Goal: Information Seeking & Learning: Learn about a topic

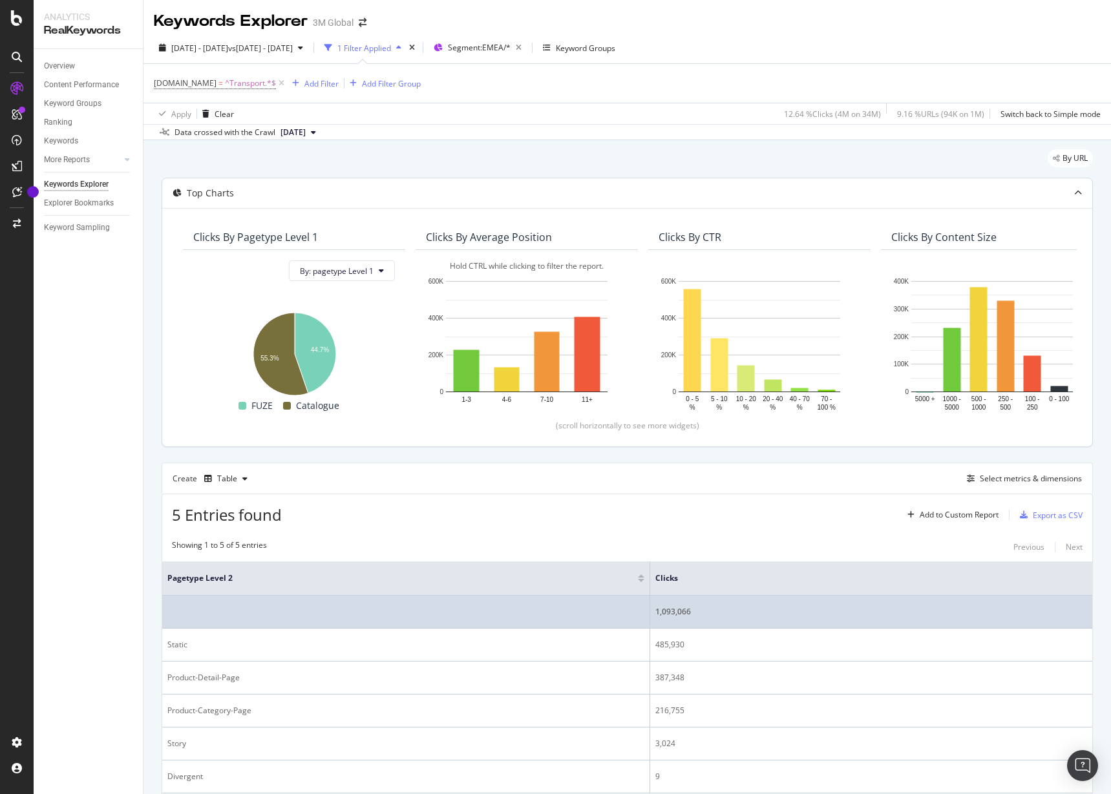
drag, startPoint x: 1005, startPoint y: 576, endPoint x: 175, endPoint y: 613, distance: 831.1
click at [141, 587] on div "Analytics RealKeywords Overview Content Performance Keyword Groups Ranking Keyw…" at bounding box center [572, 397] width 1077 height 794
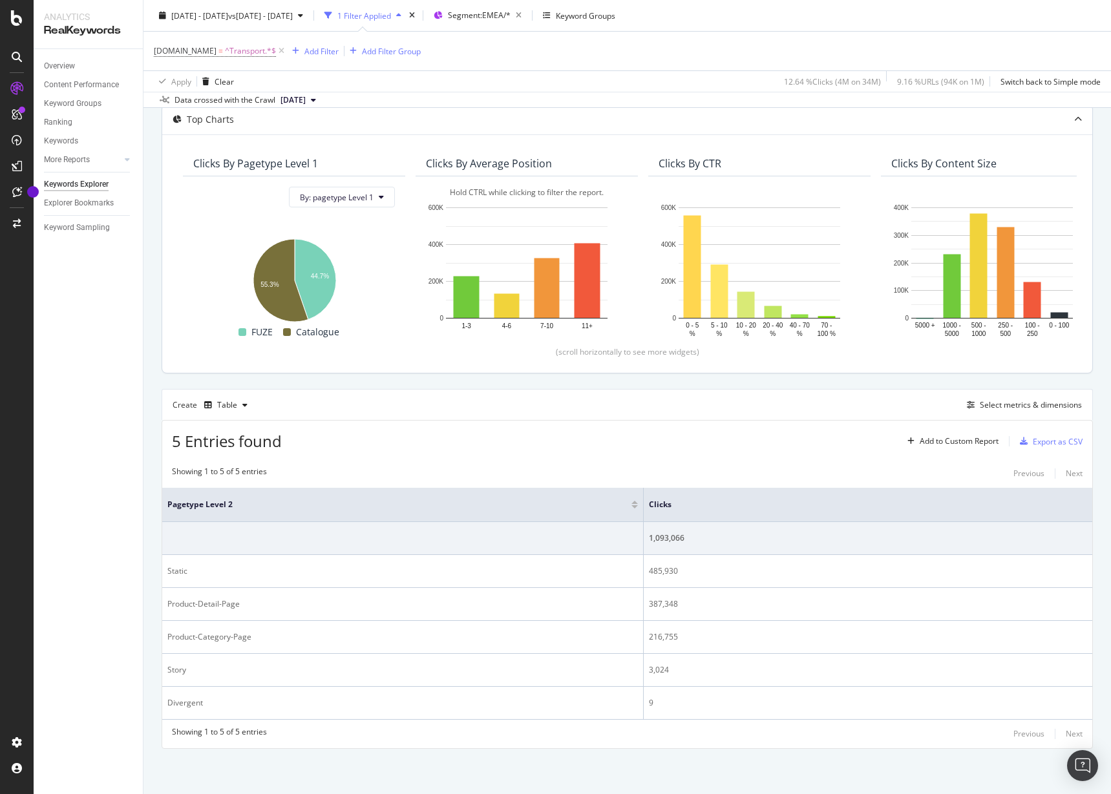
scroll to position [74, 0]
drag, startPoint x: 994, startPoint y: 495, endPoint x: 735, endPoint y: 503, distance: 259.3
click at [735, 503] on span at bounding box center [736, 505] width 8 height 34
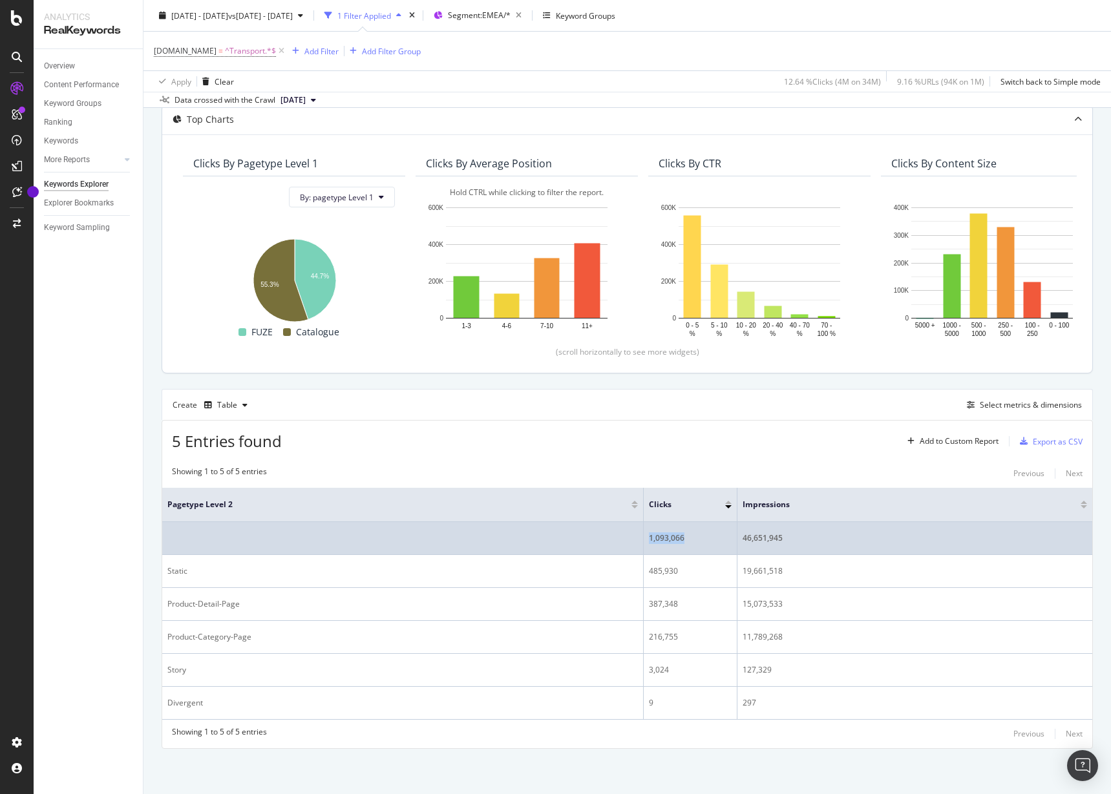
drag, startPoint x: 686, startPoint y: 536, endPoint x: 646, endPoint y: 538, distance: 40.1
click at [646, 538] on td "1,093,066" at bounding box center [691, 538] width 94 height 33
copy div "1,093,066"
drag, startPoint x: 785, startPoint y: 536, endPoint x: 742, endPoint y: 538, distance: 43.3
click at [742, 538] on td "46,651,945" at bounding box center [914, 538] width 355 height 33
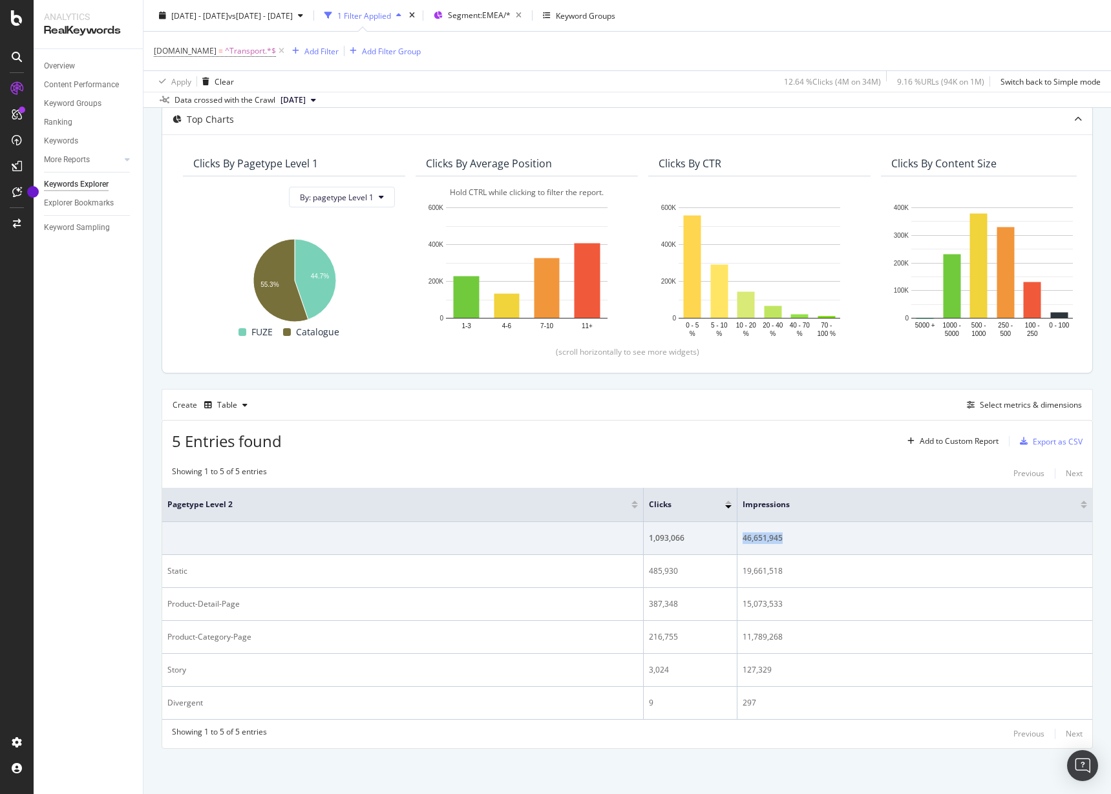
copy div "46,651,945"
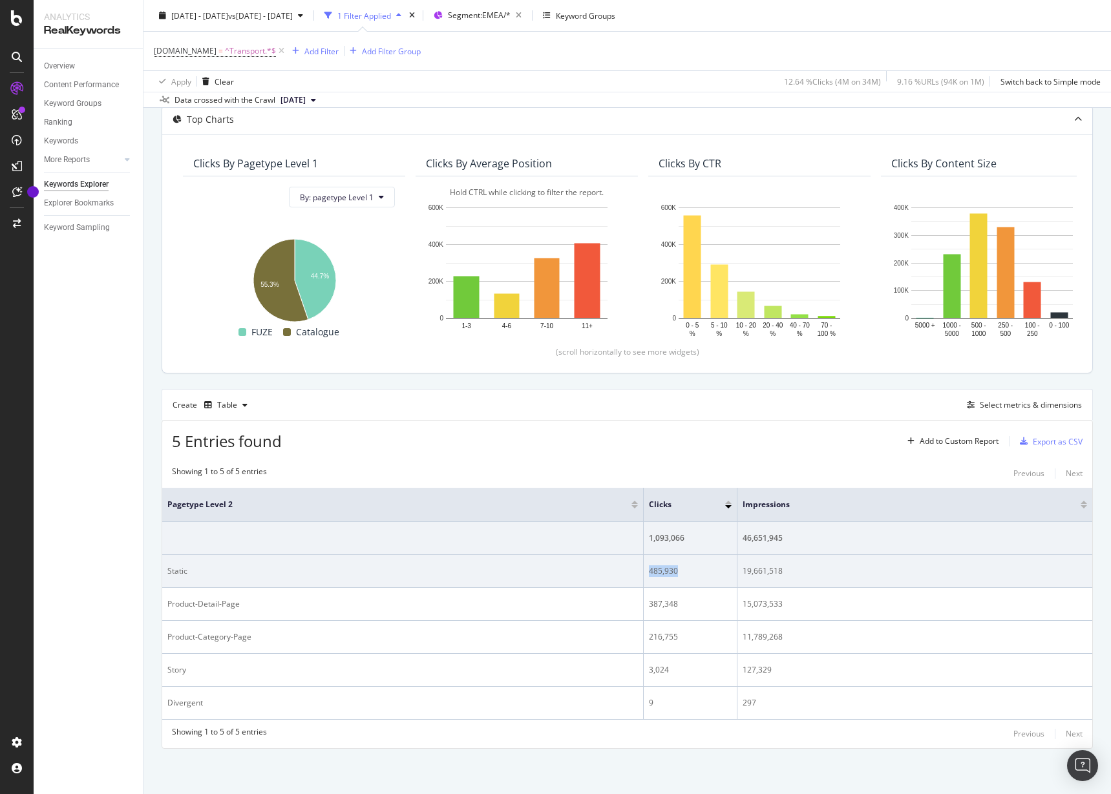
drag, startPoint x: 683, startPoint y: 569, endPoint x: 649, endPoint y: 576, distance: 34.3
click at [649, 576] on td "485,930" at bounding box center [691, 571] width 94 height 33
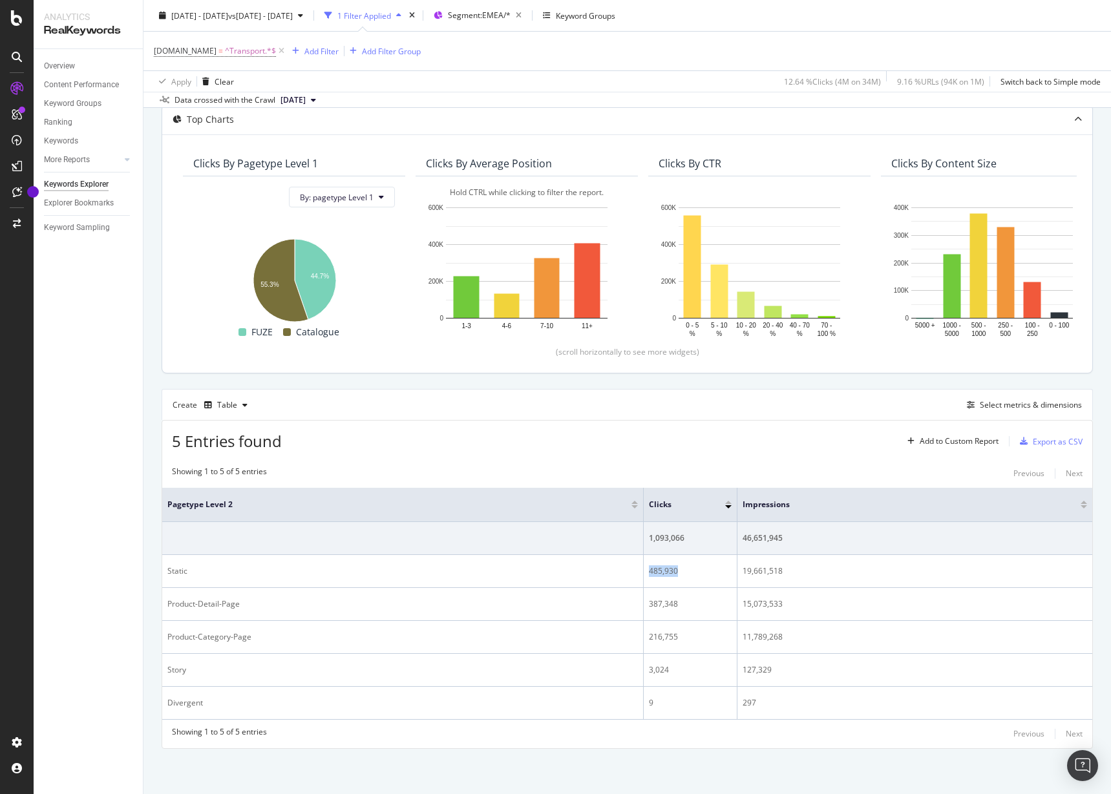
copy div "485,930"
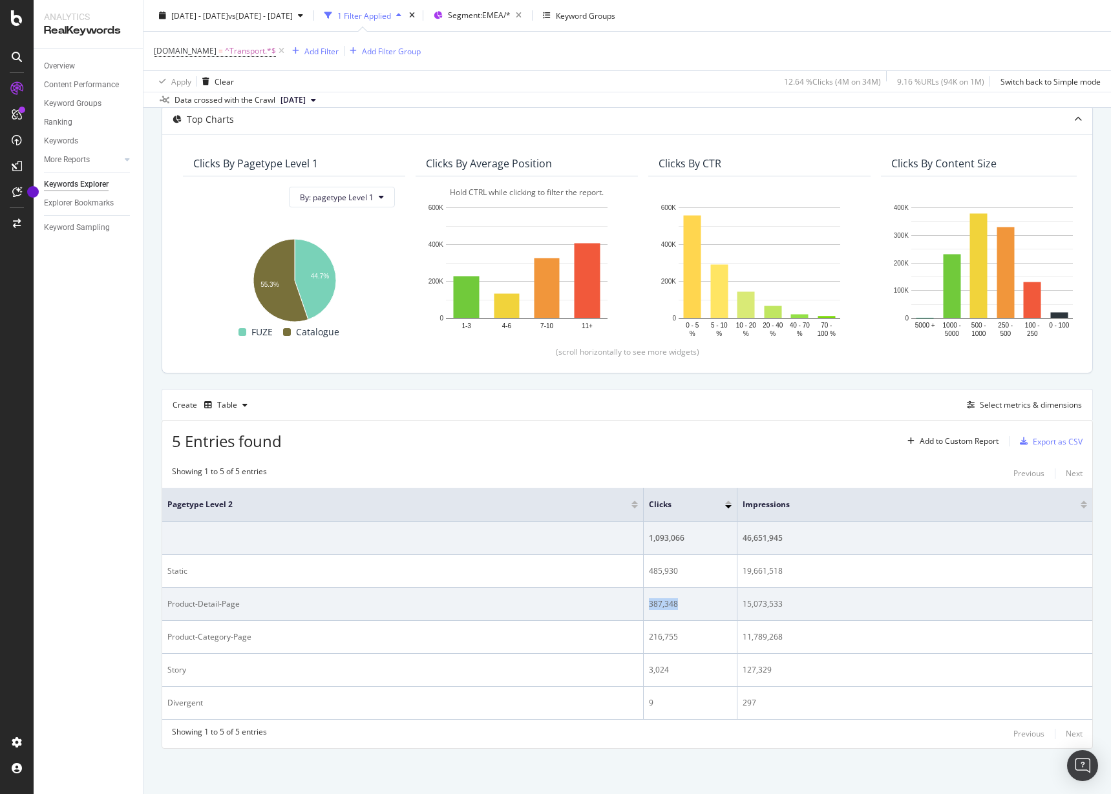
drag, startPoint x: 684, startPoint y: 604, endPoint x: 650, endPoint y: 609, distance: 34.0
click at [650, 609] on div "387,348" at bounding box center [690, 604] width 83 height 12
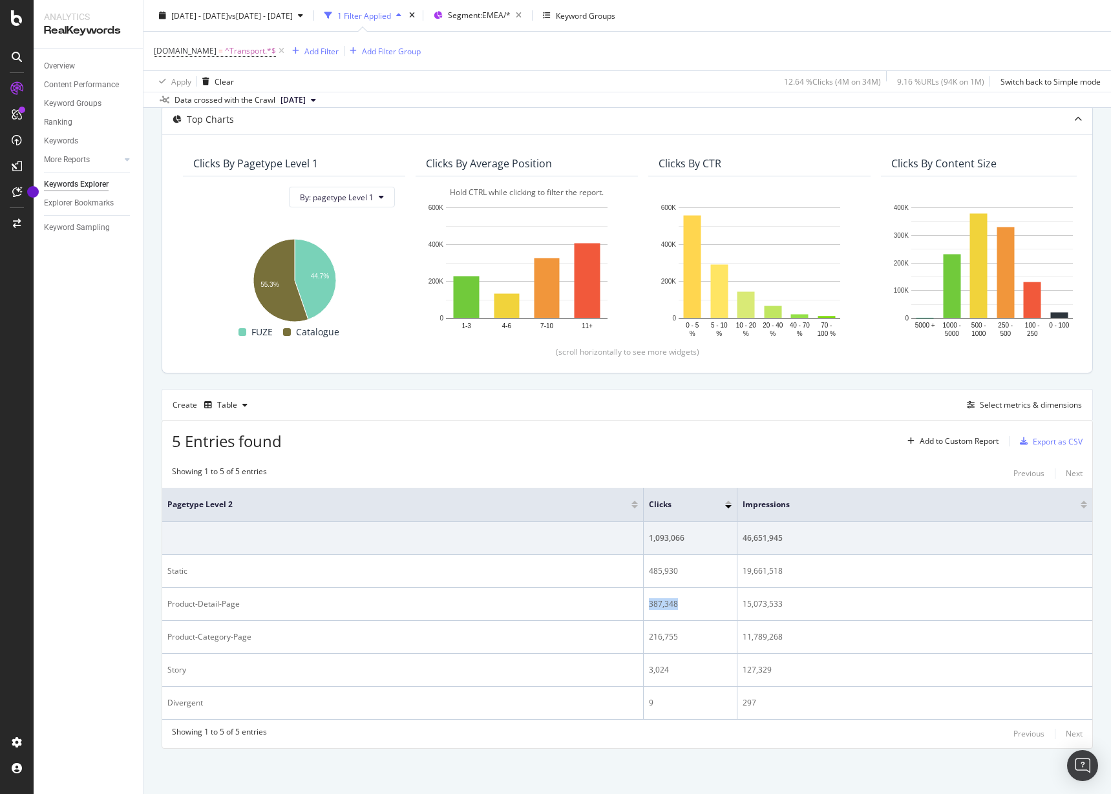
copy div "387,348"
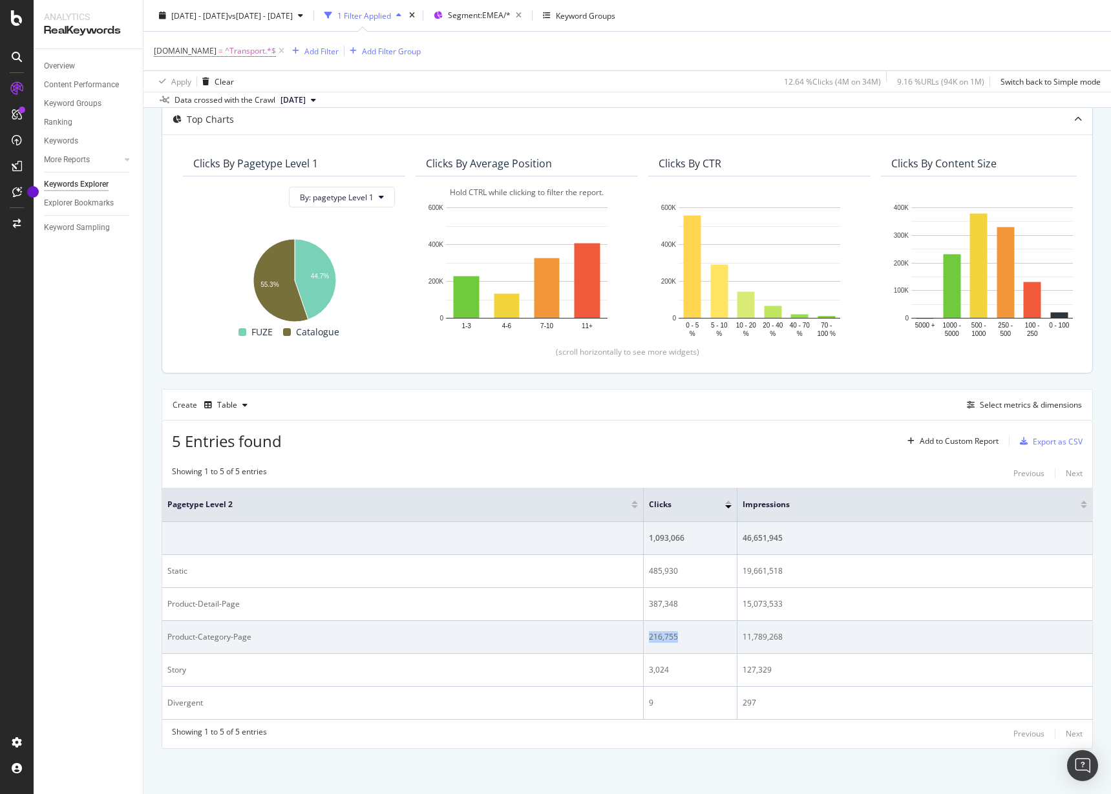
drag, startPoint x: 686, startPoint y: 638, endPoint x: 650, endPoint y: 642, distance: 35.8
click at [650, 642] on td "216,755" at bounding box center [691, 637] width 94 height 33
copy div "216,755"
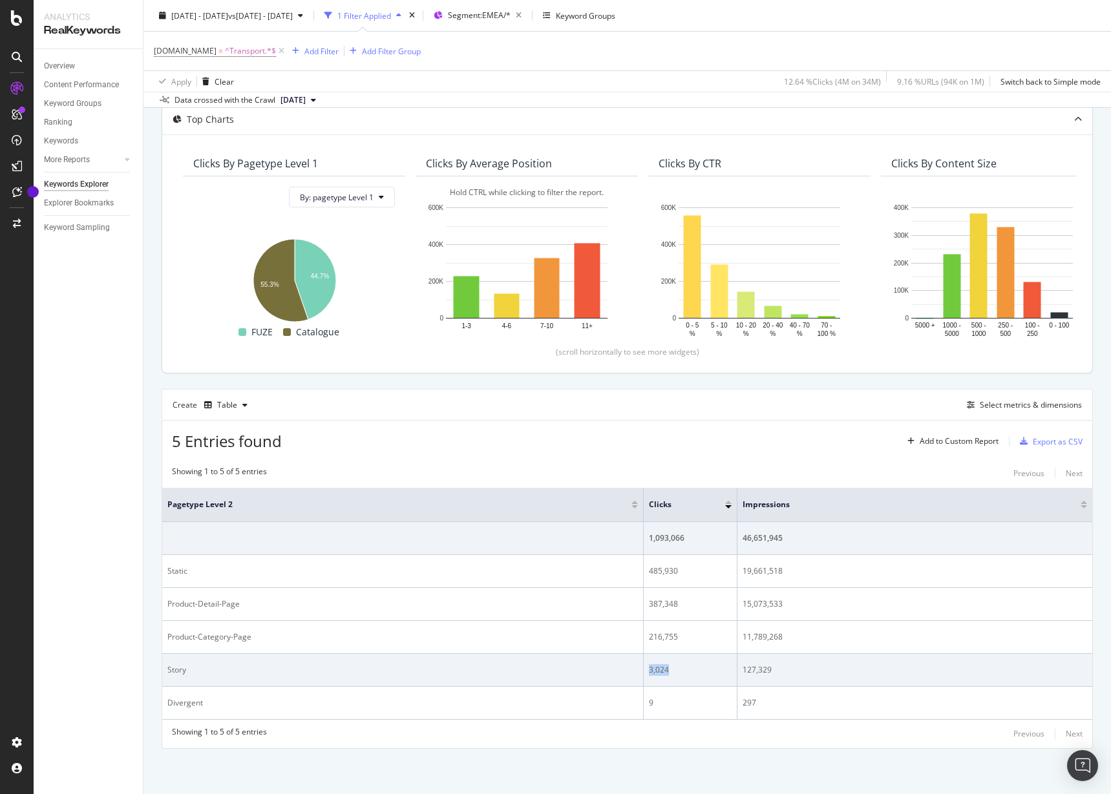
drag, startPoint x: 670, startPoint y: 670, endPoint x: 649, endPoint y: 672, distance: 20.8
click at [649, 672] on div "3,024" at bounding box center [690, 670] width 83 height 12
copy div "3,024"
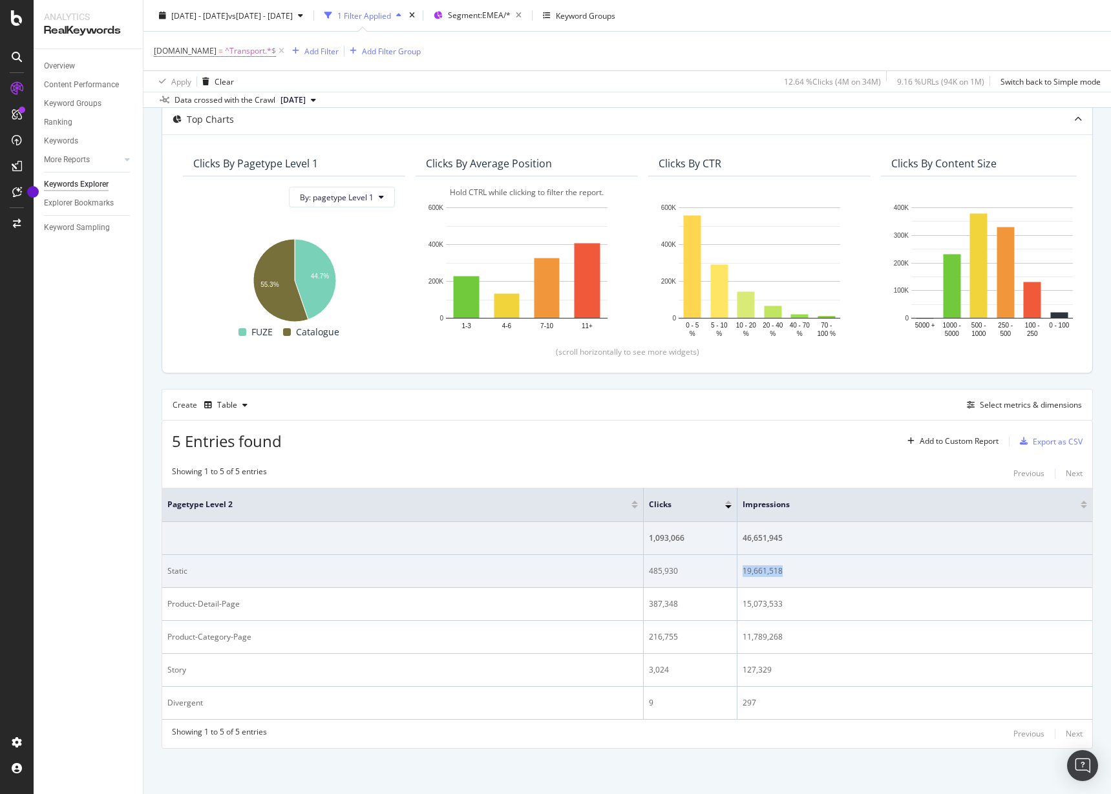
drag, startPoint x: 784, startPoint y: 573, endPoint x: 742, endPoint y: 574, distance: 41.4
click at [742, 574] on div "19,661,518" at bounding box center [914, 571] width 344 height 12
copy div "19,661,518"
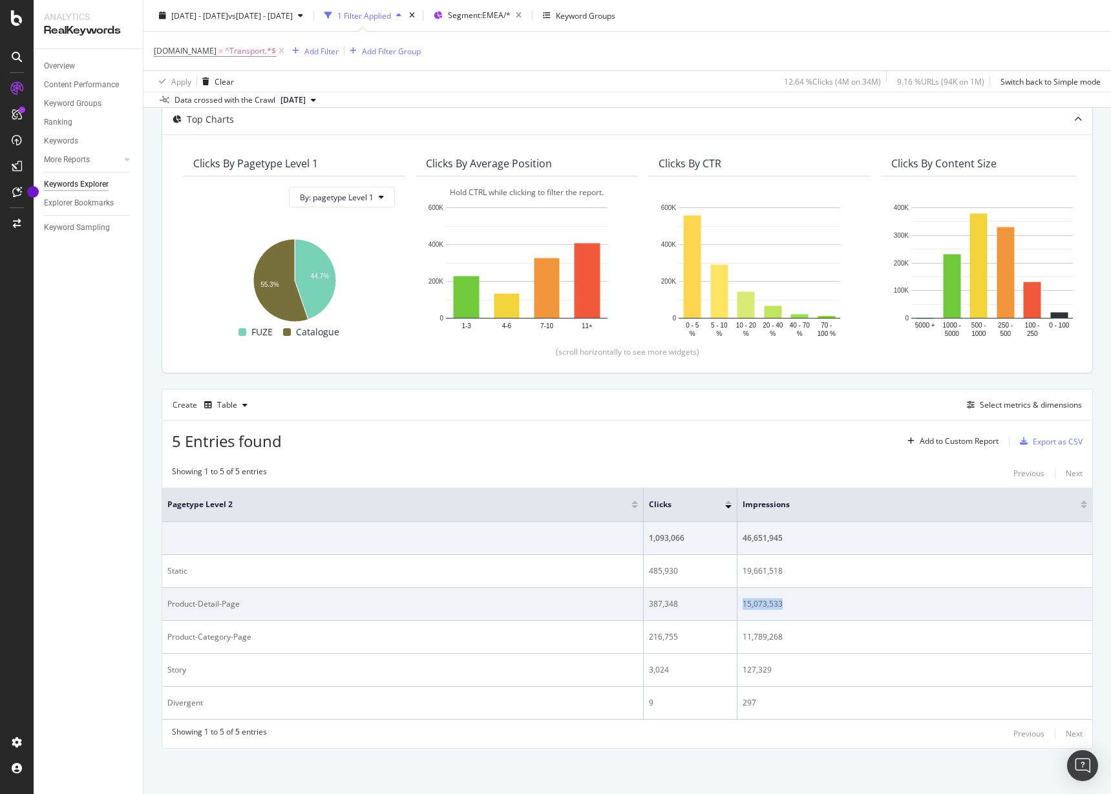
drag, startPoint x: 795, startPoint y: 604, endPoint x: 739, endPoint y: 604, distance: 56.2
click at [739, 604] on td "15,073,533" at bounding box center [914, 604] width 355 height 33
copy div "15,073,533"
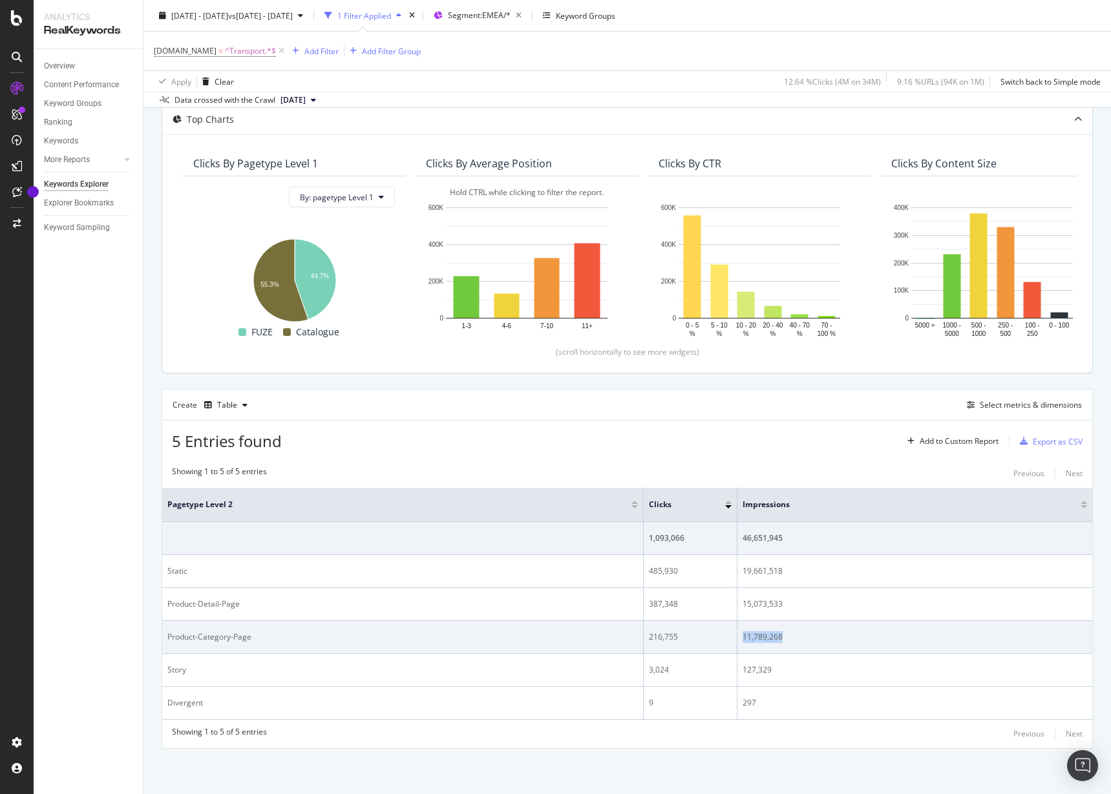
drag, startPoint x: 783, startPoint y: 638, endPoint x: 744, endPoint y: 643, distance: 39.1
click at [744, 643] on td "11,789,268" at bounding box center [914, 637] width 355 height 33
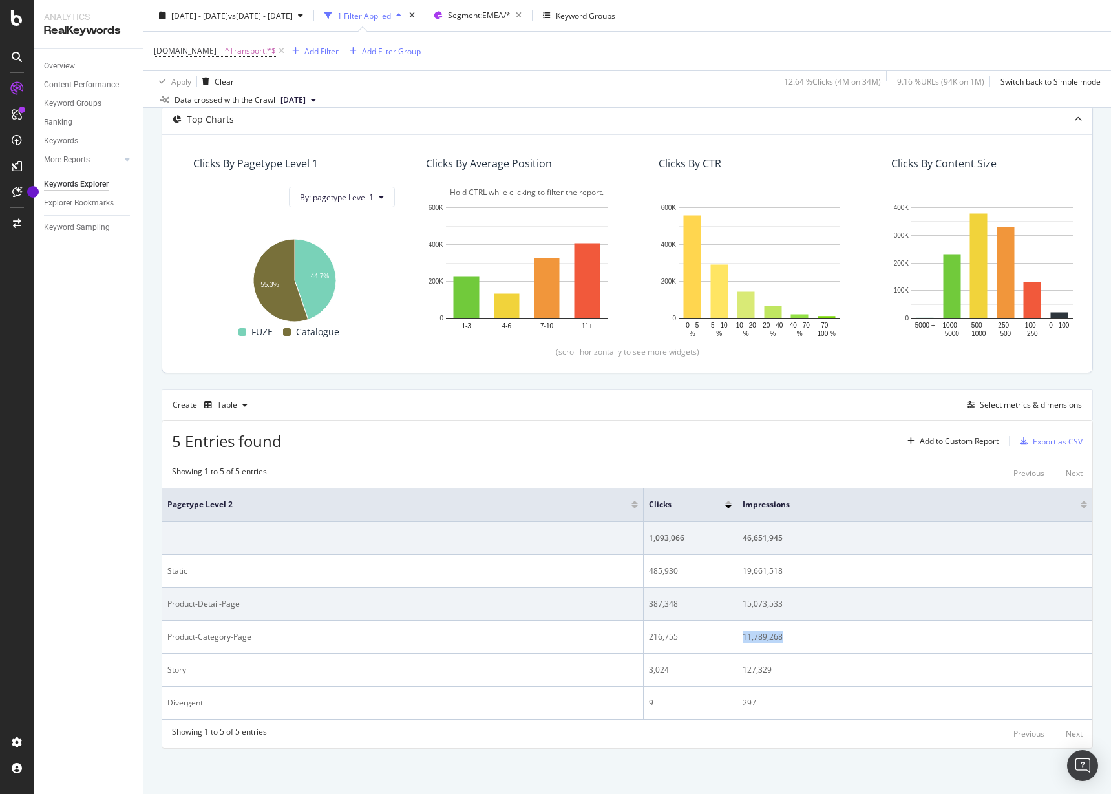
copy div "11,789,268"
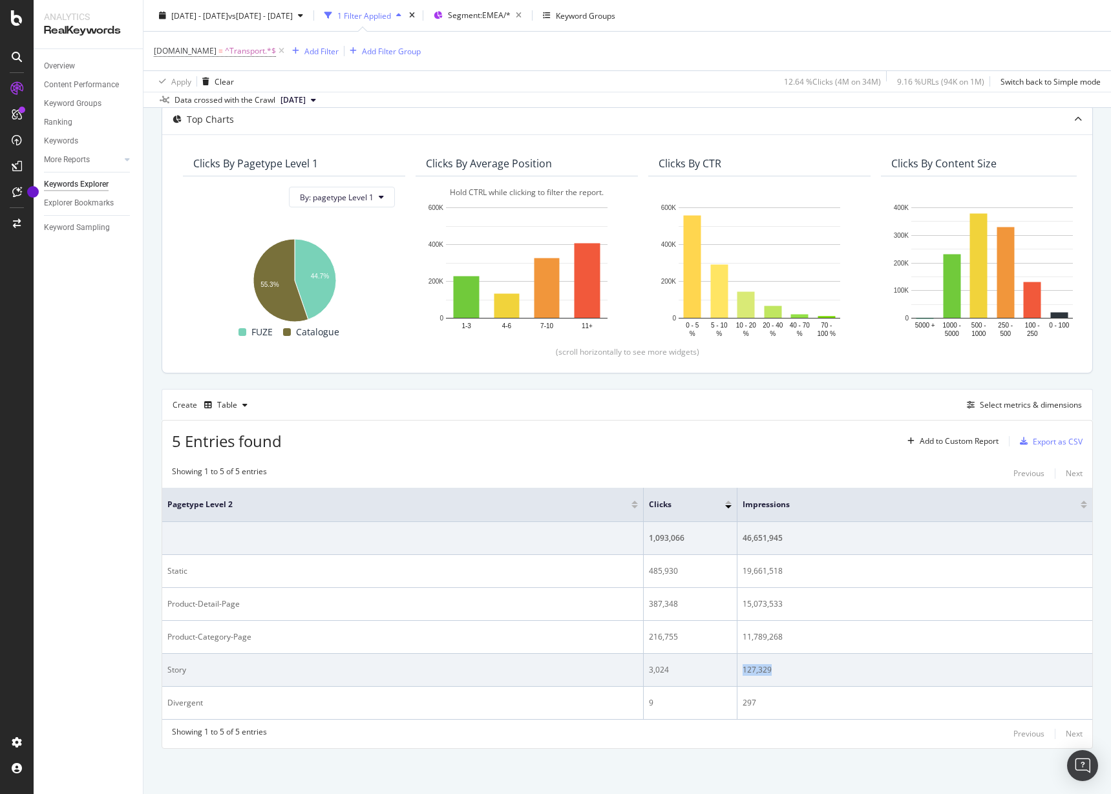
drag, startPoint x: 775, startPoint y: 668, endPoint x: 741, endPoint y: 673, distance: 35.2
click at [741, 673] on td "127,329" at bounding box center [914, 670] width 355 height 33
copy div "127,329"
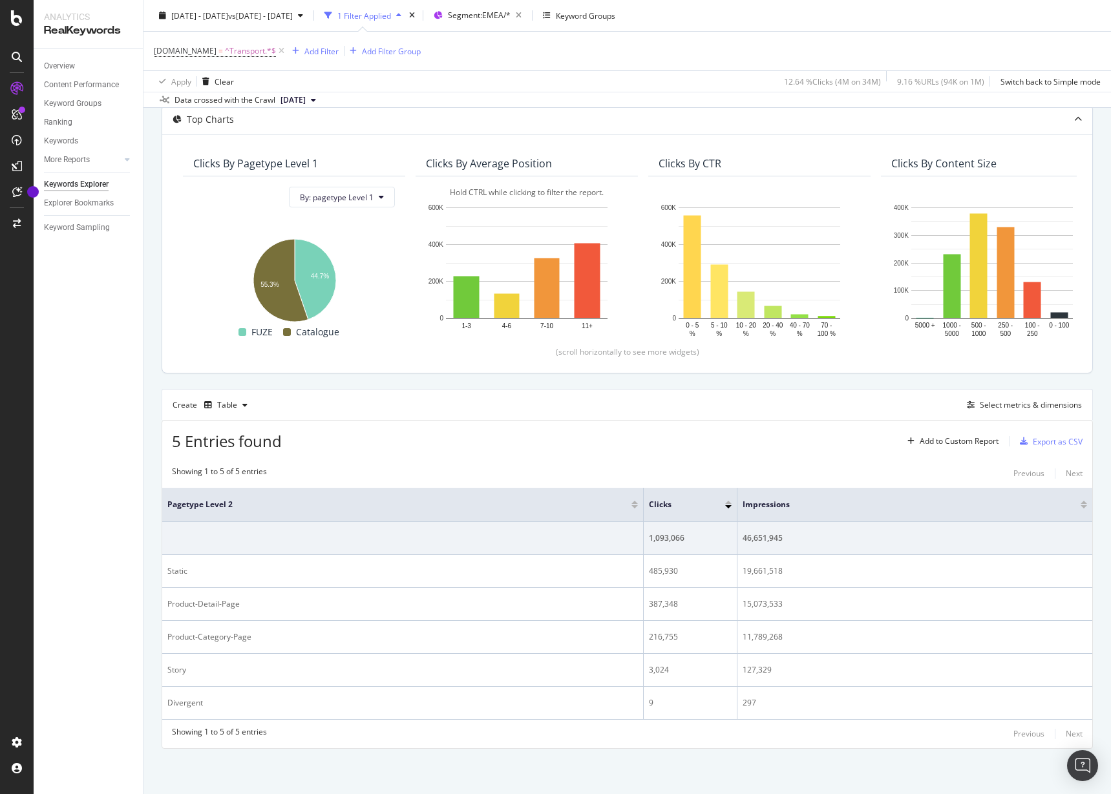
click at [762, 2] on div "2024 Jan. 1st - Jul. 31st vs 2023 Jan. 1st - Aug. 1st 1 Filter Applied Segment:…" at bounding box center [626, 54] width 967 height 108
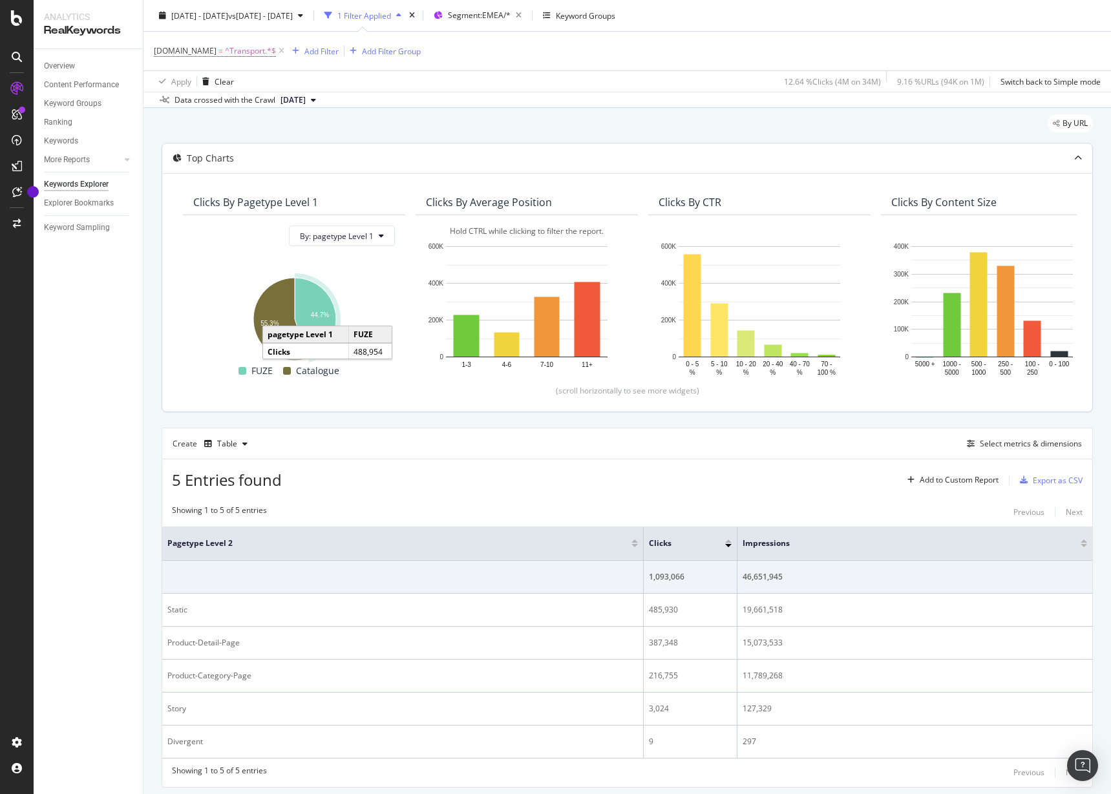
scroll to position [0, 0]
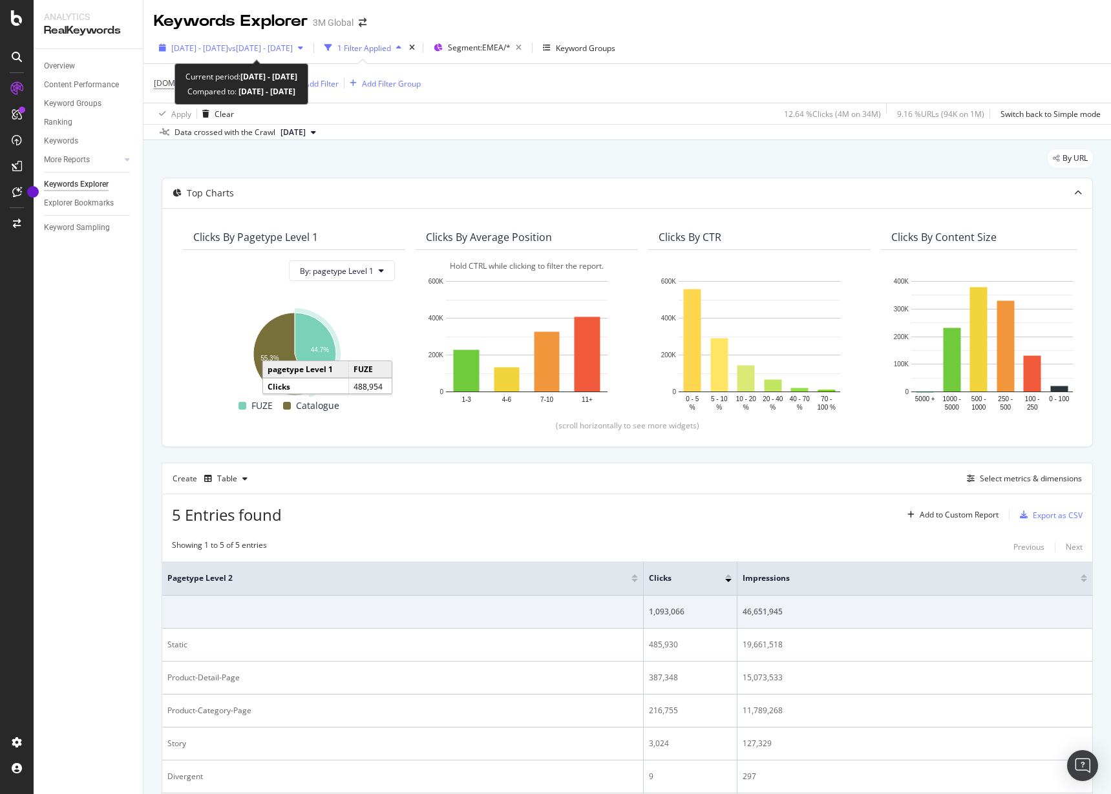
click at [293, 43] on span "vs 2023 Jan. 1st - Aug. 1st" at bounding box center [260, 48] width 65 height 11
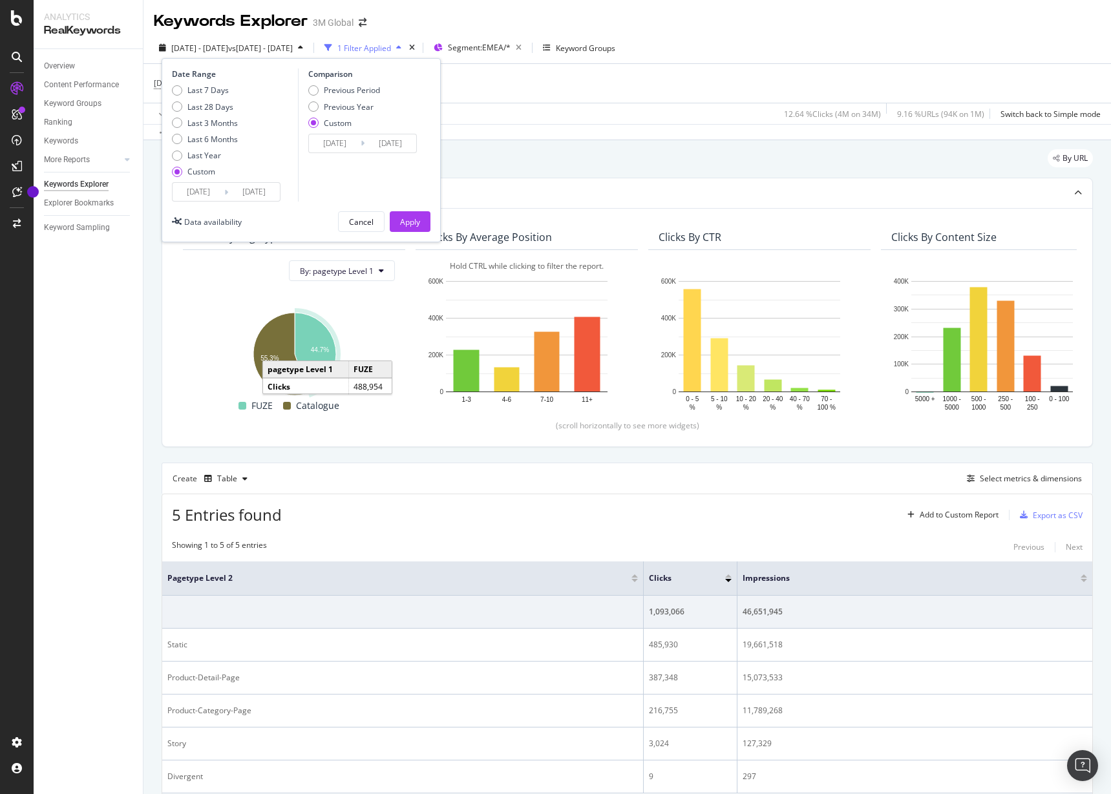
click at [195, 191] on input "[DATE]" at bounding box center [199, 192] width 52 height 18
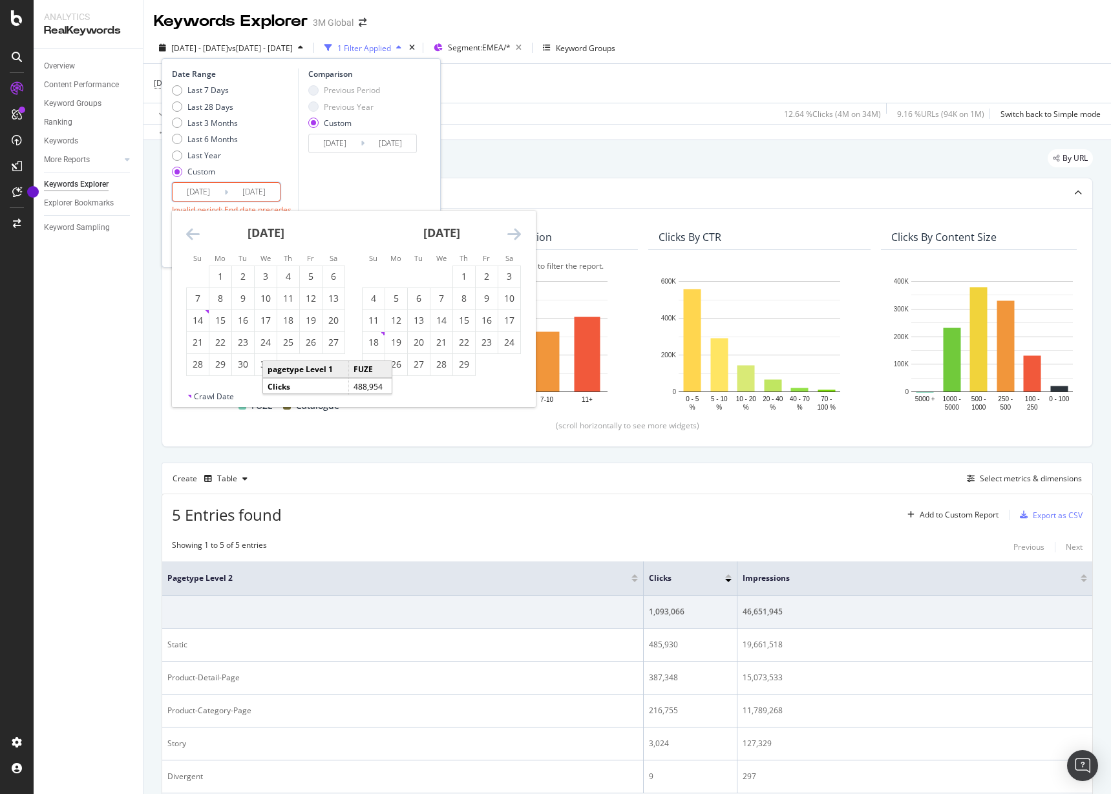
type input "2025/01/01"
click at [253, 190] on input "2024/07/31" at bounding box center [254, 192] width 52 height 18
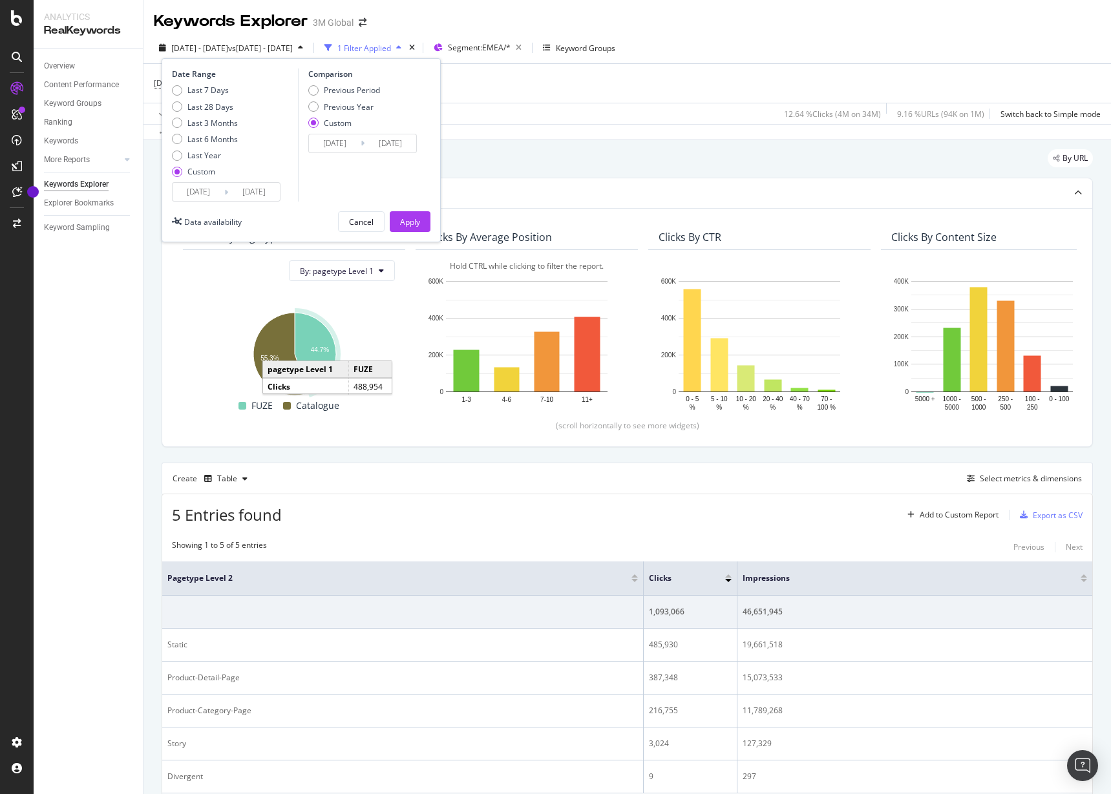
type input "2025/07/31"
click at [327, 174] on div "Comparison Previous Period Previous Year Custom 2023/01/01 Navigate forward to …" at bounding box center [359, 134] width 123 height 133
click at [344, 87] on div "Previous Period" at bounding box center [352, 90] width 56 height 11
type input "2024/06/02"
type input "2024/12/31"
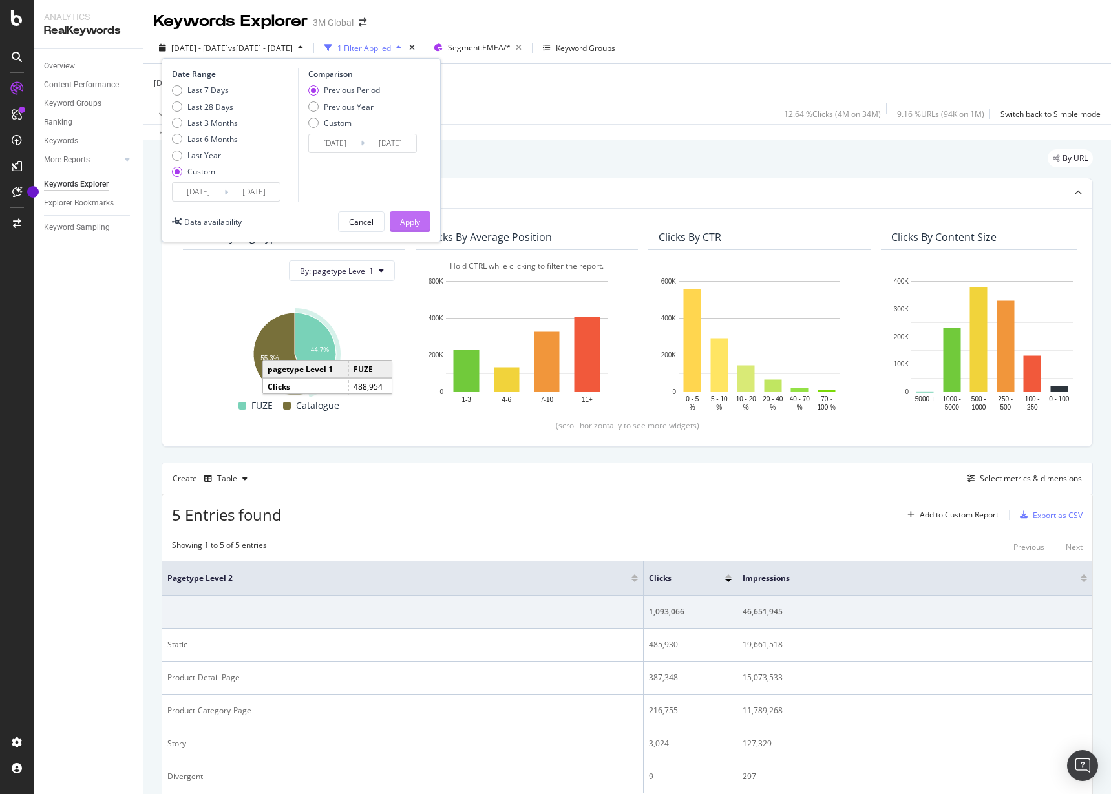
click at [408, 217] on div "Apply" at bounding box center [410, 221] width 20 height 11
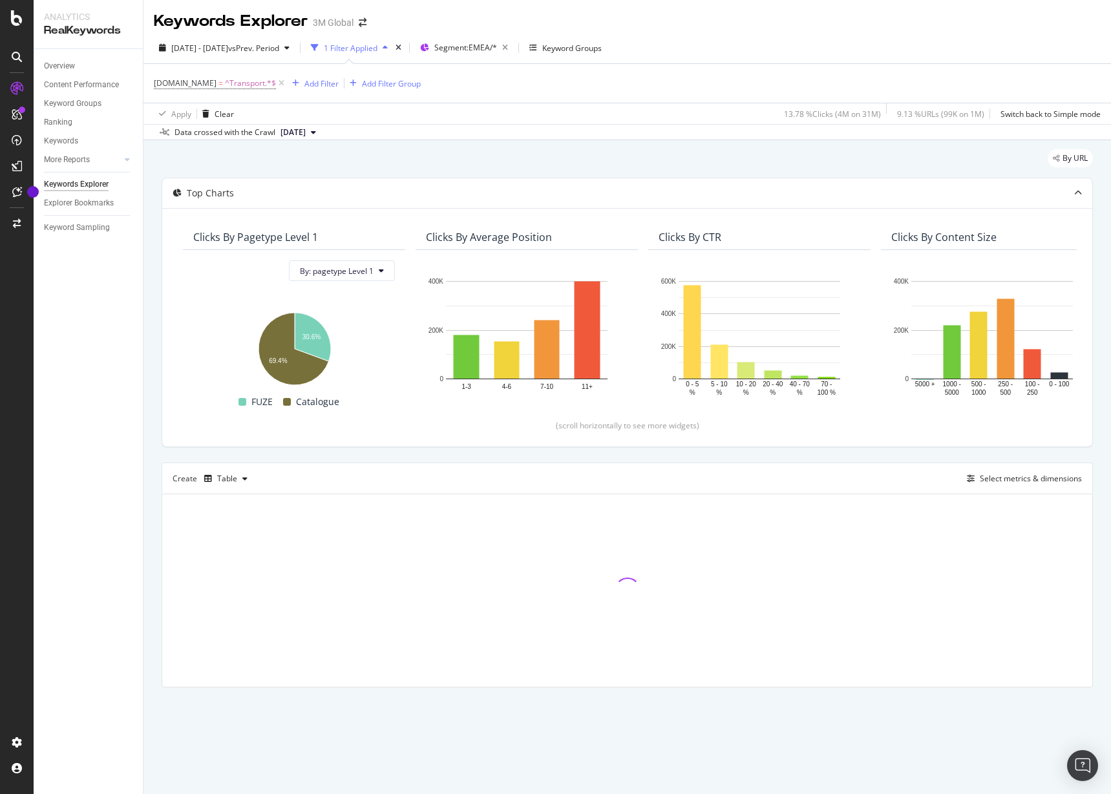
click at [306, 130] on span "2025 Jul. 27th" at bounding box center [292, 133] width 25 height 12
click at [481, 113] on div "Apply Clear 13.78 % Clicks ( 4M on 31M ) 9.13 % URLs ( 99K on 1M ) Switch back …" at bounding box center [626, 113] width 967 height 21
click at [321, 134] on button "2025 Jul. 27th" at bounding box center [298, 133] width 46 height 16
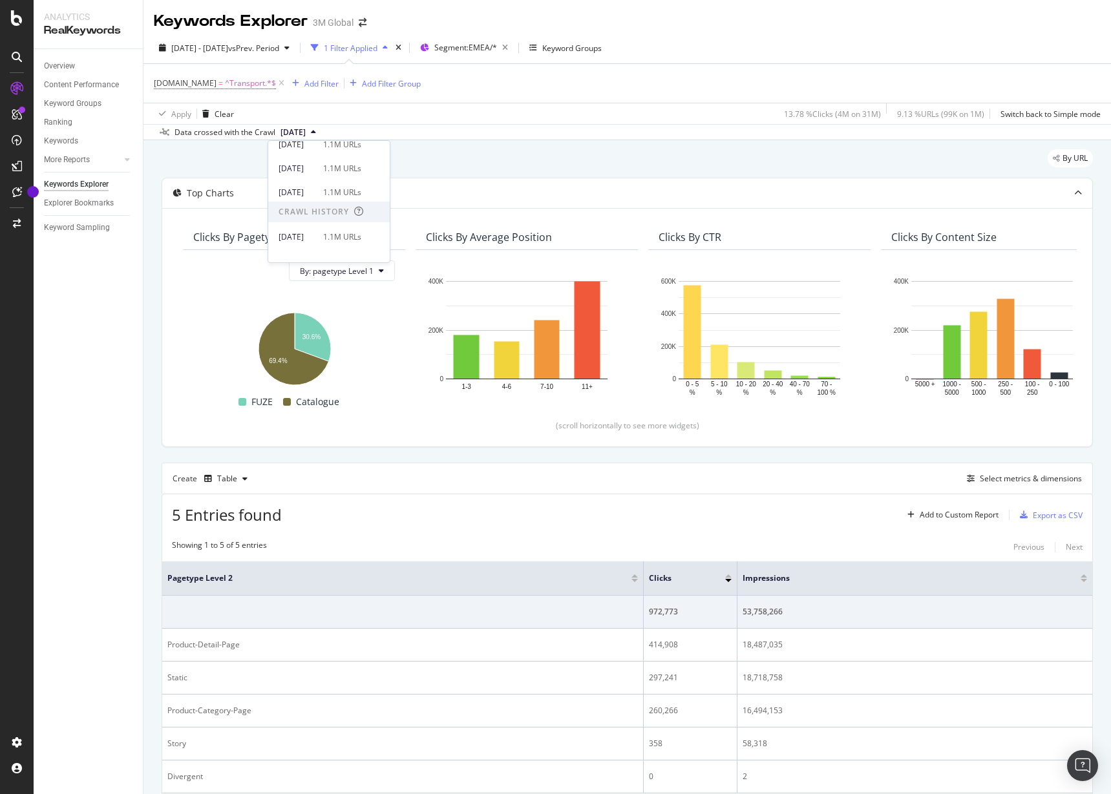
scroll to position [485, 0]
click at [557, 86] on div "[DOMAIN_NAME] = ^Transport.*$ Add Filter Add Filter Group" at bounding box center [627, 83] width 947 height 39
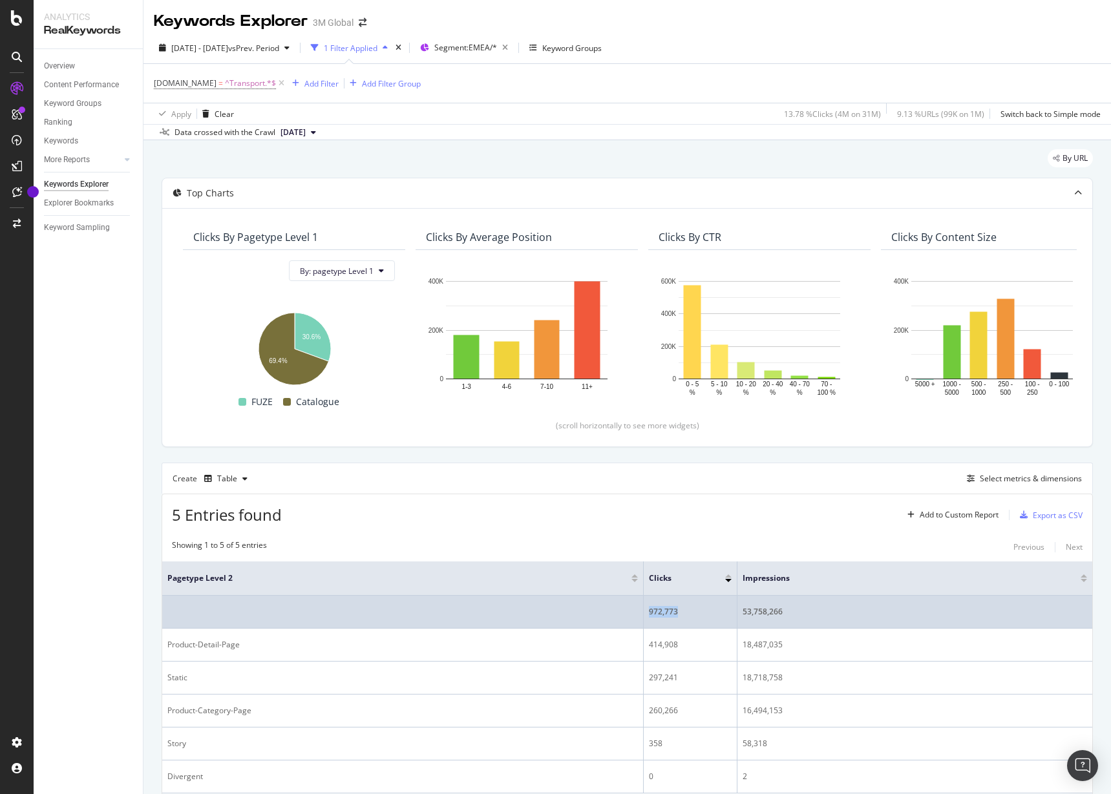
drag, startPoint x: 680, startPoint y: 610, endPoint x: 651, endPoint y: 609, distance: 29.1
click at [651, 609] on div "972,773" at bounding box center [690, 612] width 83 height 12
drag, startPoint x: 789, startPoint y: 616, endPoint x: 742, endPoint y: 612, distance: 47.3
click at [742, 612] on td "53,758,266" at bounding box center [914, 612] width 355 height 33
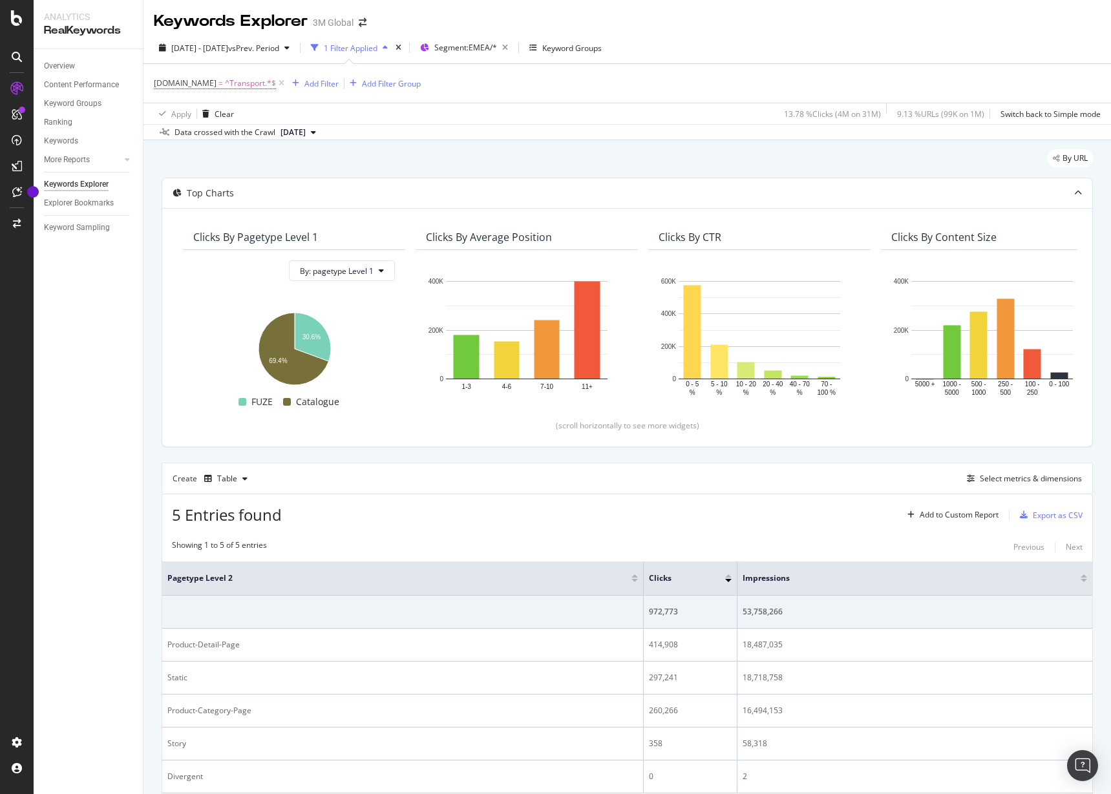
click at [841, 541] on div "Showing 1 to 5 of 5 entries Previous Next" at bounding box center [627, 548] width 930 height 16
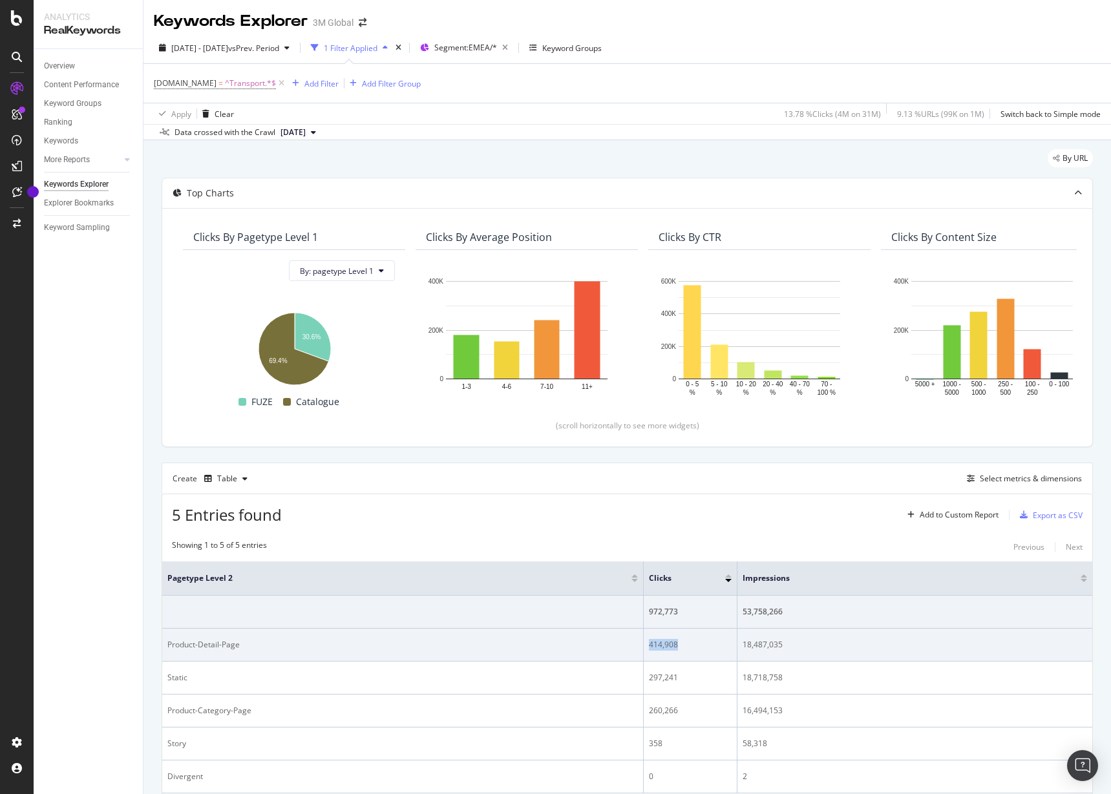
drag, startPoint x: 680, startPoint y: 645, endPoint x: 651, endPoint y: 646, distance: 29.1
click at [651, 646] on div "414,908" at bounding box center [690, 645] width 83 height 12
drag, startPoint x: 781, startPoint y: 645, endPoint x: 742, endPoint y: 646, distance: 38.8
click at [742, 646] on td "18,487,035" at bounding box center [914, 645] width 355 height 33
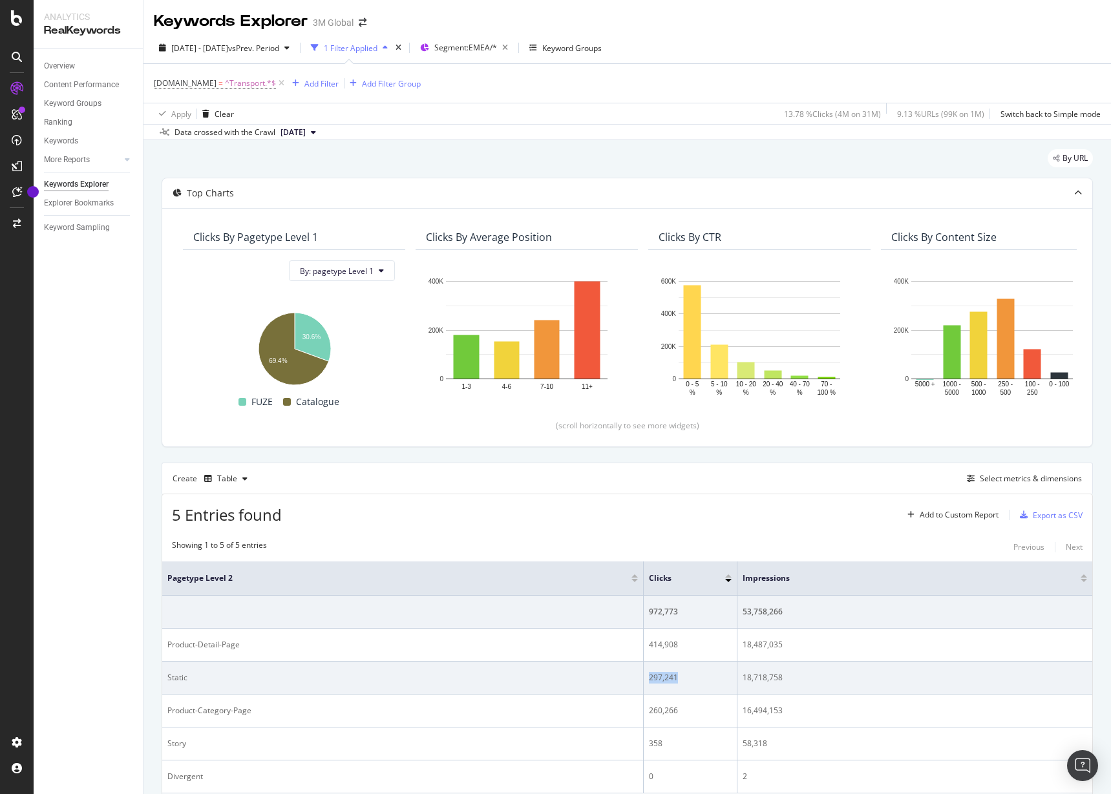
drag, startPoint x: 692, startPoint y: 679, endPoint x: 649, endPoint y: 679, distance: 42.6
click at [649, 679] on div "297,241" at bounding box center [690, 678] width 83 height 12
drag, startPoint x: 783, startPoint y: 677, endPoint x: 741, endPoint y: 679, distance: 42.1
click at [741, 679] on td "18,718,758" at bounding box center [914, 678] width 355 height 33
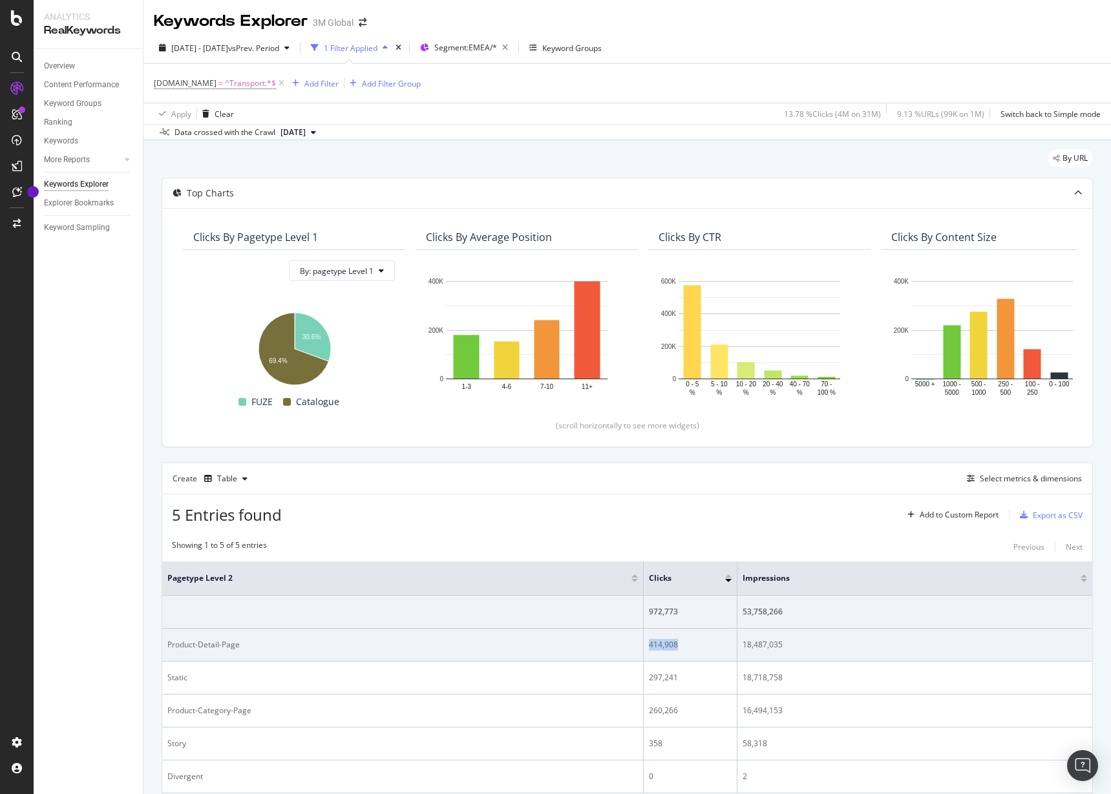
drag, startPoint x: 699, startPoint y: 643, endPoint x: 646, endPoint y: 646, distance: 52.4
click at [646, 646] on td "414,908" at bounding box center [691, 645] width 94 height 33
drag, startPoint x: 787, startPoint y: 646, endPoint x: 744, endPoint y: 648, distance: 42.7
click at [744, 648] on div "18,487,035" at bounding box center [914, 645] width 344 height 12
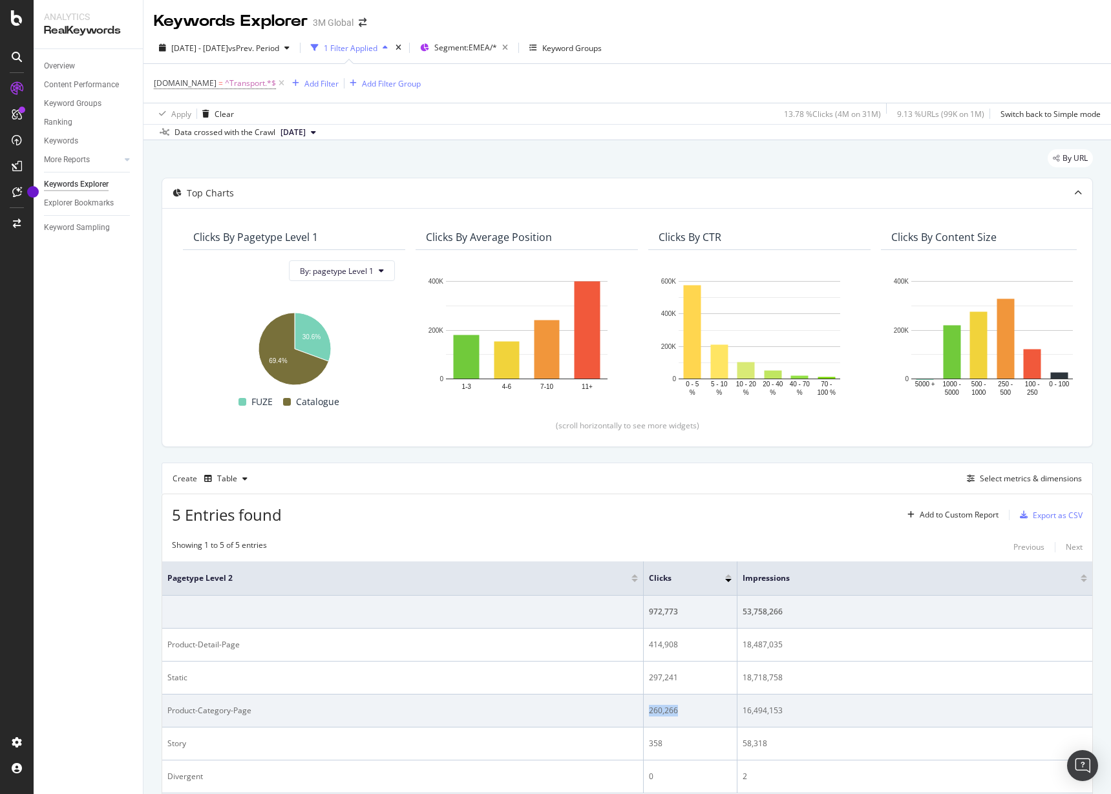
drag, startPoint x: 682, startPoint y: 711, endPoint x: 649, endPoint y: 710, distance: 33.6
click at [649, 710] on div "260,266" at bounding box center [690, 711] width 83 height 12
drag, startPoint x: 784, startPoint y: 708, endPoint x: 743, endPoint y: 710, distance: 41.4
click at [743, 710] on div "16,494,153" at bounding box center [914, 711] width 344 height 12
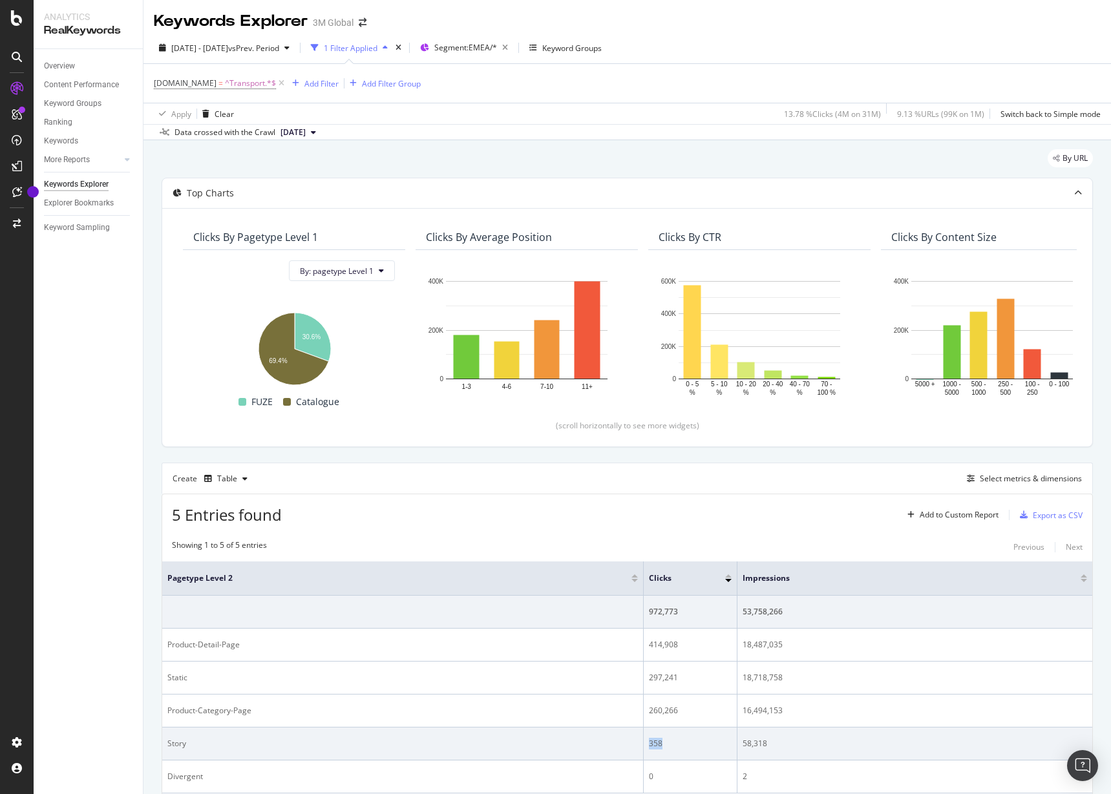
drag, startPoint x: 683, startPoint y: 748, endPoint x: 649, endPoint y: 746, distance: 34.3
click at [649, 746] on div "358" at bounding box center [690, 744] width 83 height 12
drag, startPoint x: 775, startPoint y: 746, endPoint x: 742, endPoint y: 748, distance: 33.7
click at [742, 748] on td "58,318" at bounding box center [914, 744] width 355 height 33
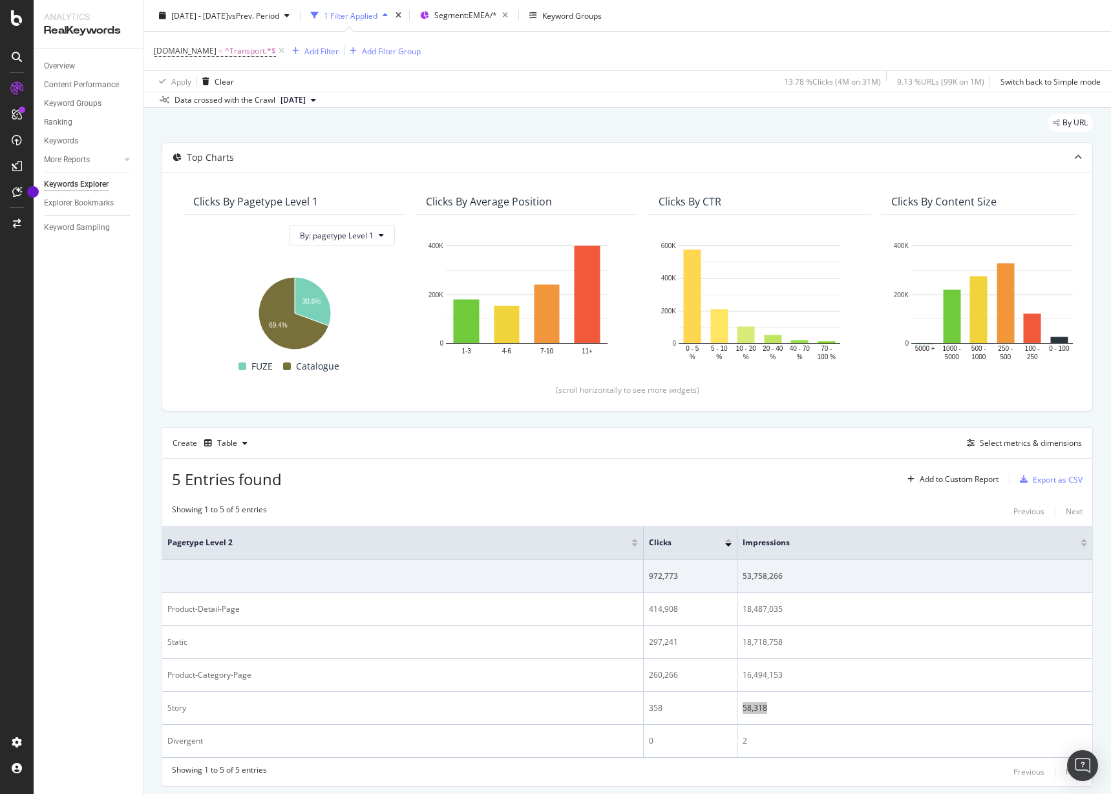
scroll to position [0, 0]
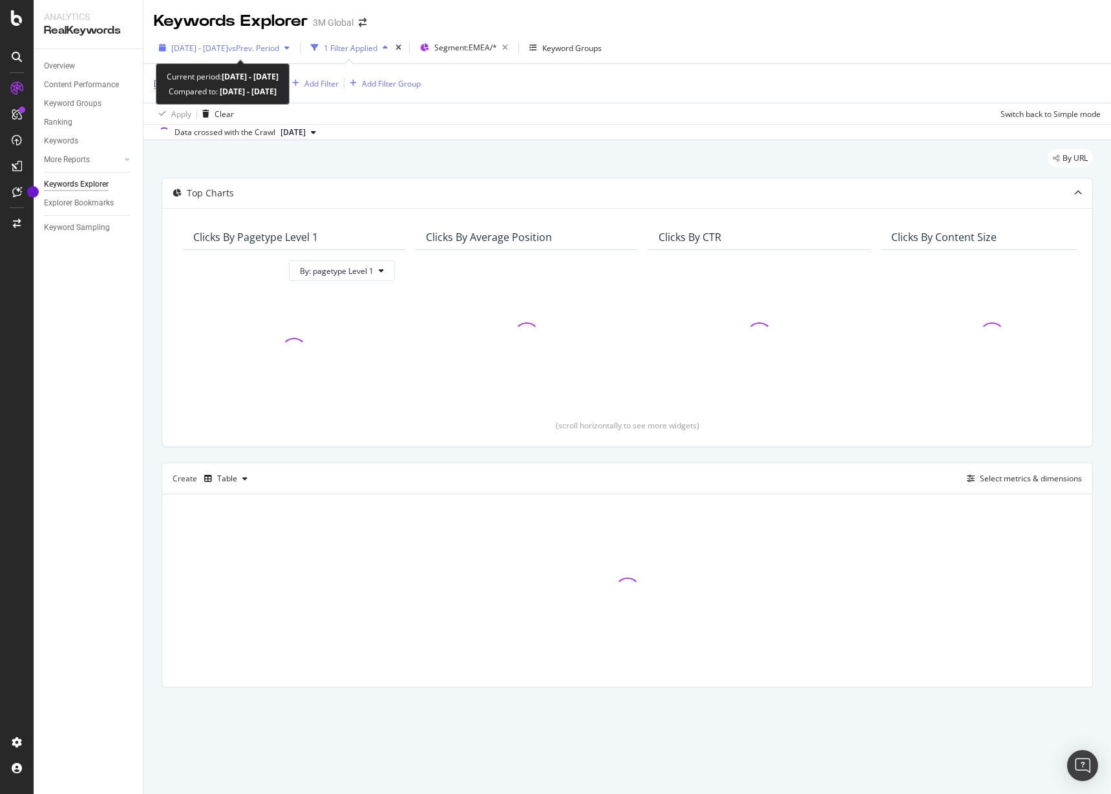
click at [228, 46] on span "2025 Jan. 1st - Jun. 30th" at bounding box center [199, 48] width 57 height 11
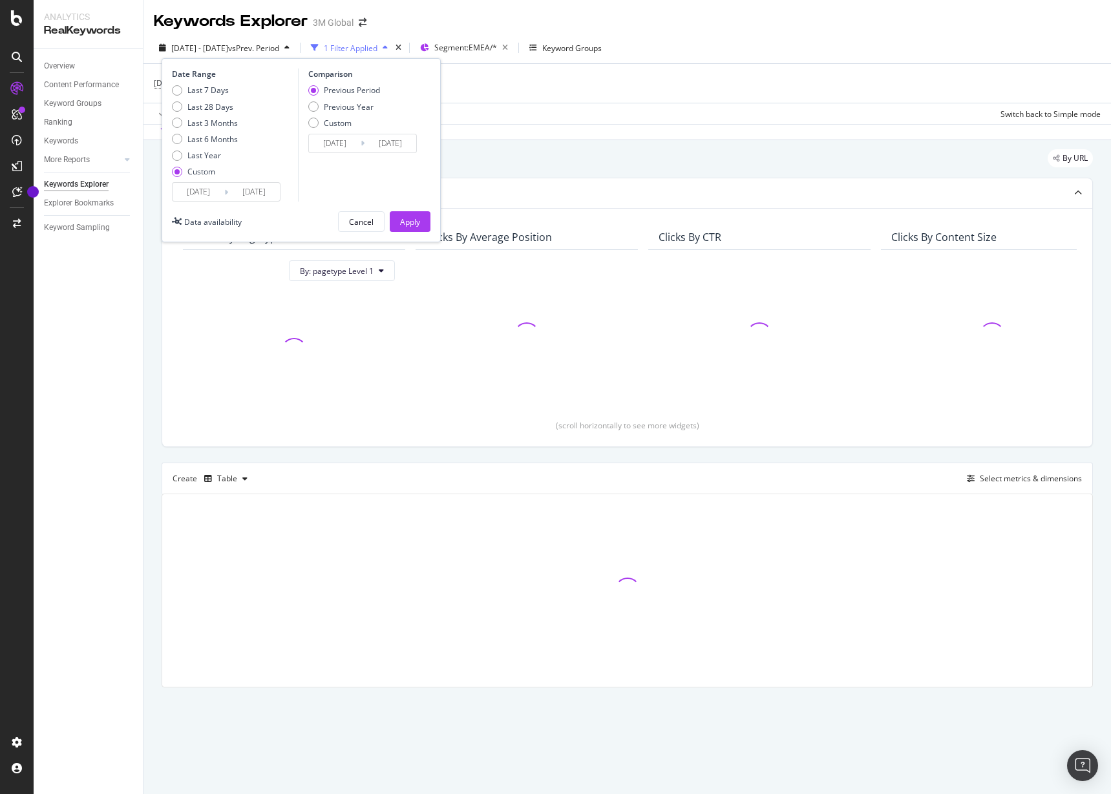
click at [253, 192] on input "2025/06/30" at bounding box center [254, 192] width 52 height 18
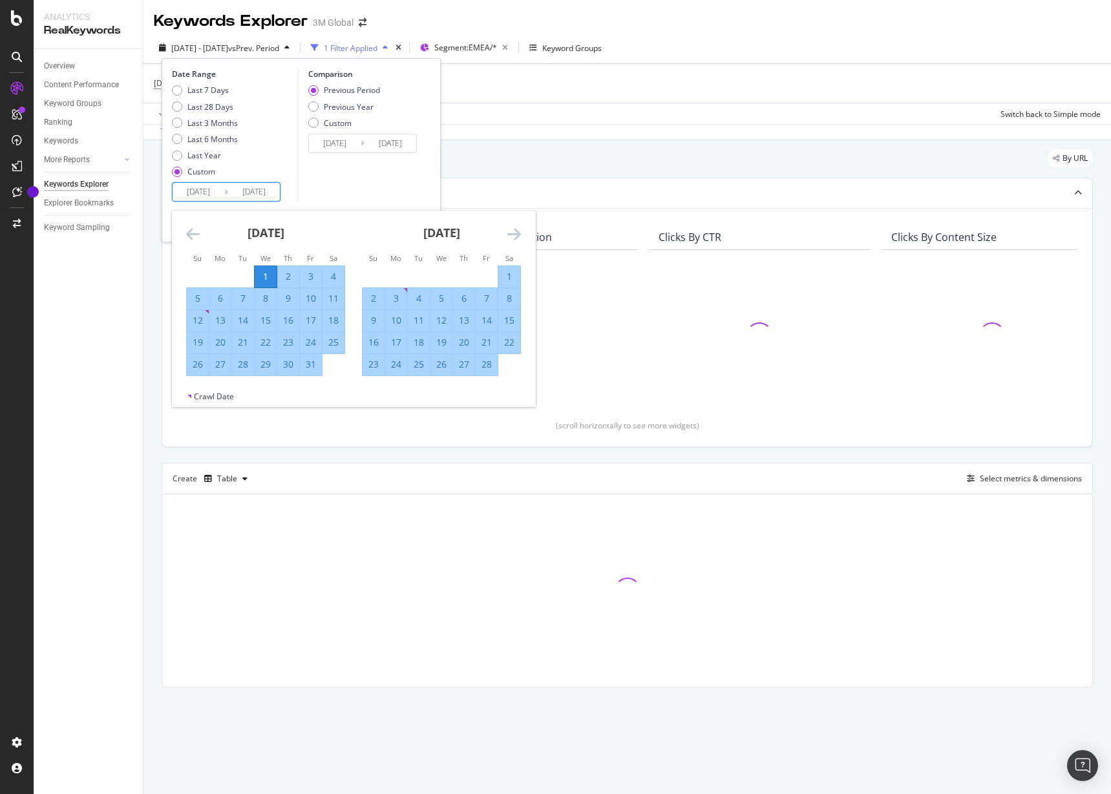
click at [516, 233] on icon "Move forward to switch to the next month." at bounding box center [514, 234] width 14 height 16
click at [510, 232] on icon "Move forward to switch to the next month." at bounding box center [514, 234] width 14 height 16
click at [512, 230] on icon "Move forward to switch to the next month." at bounding box center [514, 234] width 14 height 16
click at [512, 232] on icon "Move forward to switch to the next month." at bounding box center [514, 234] width 14 height 16
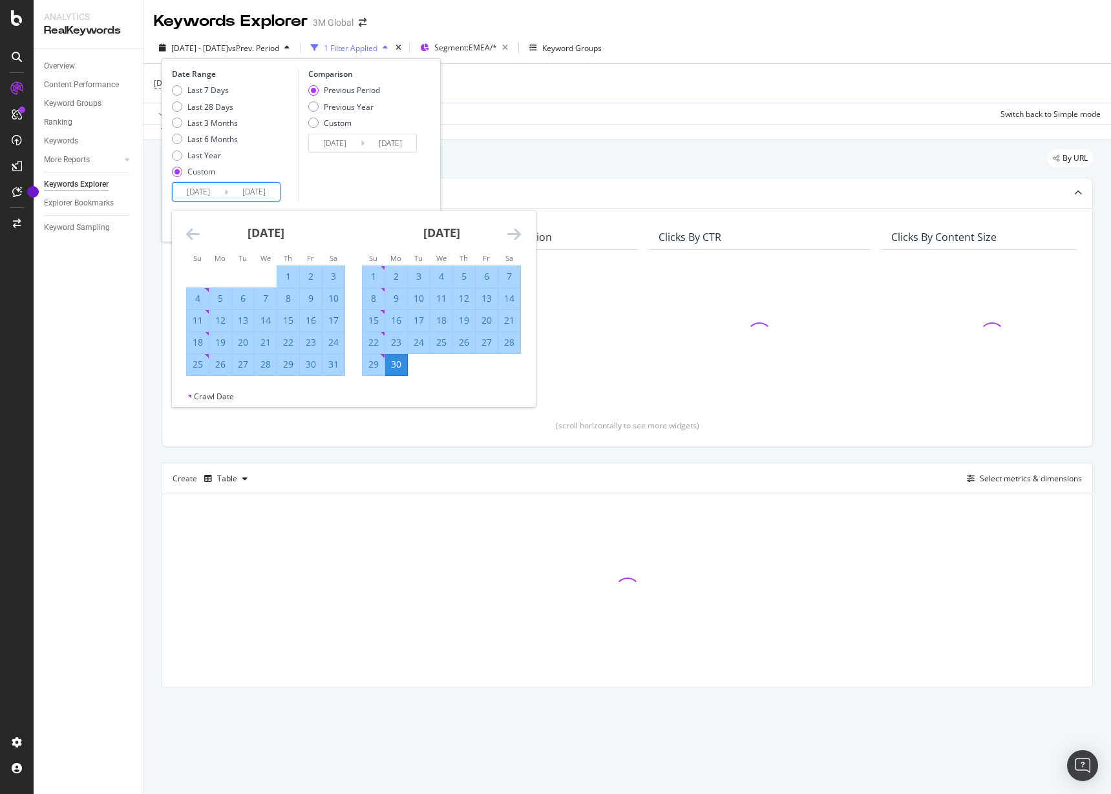
click at [512, 232] on icon "Move forward to switch to the next month." at bounding box center [514, 234] width 14 height 16
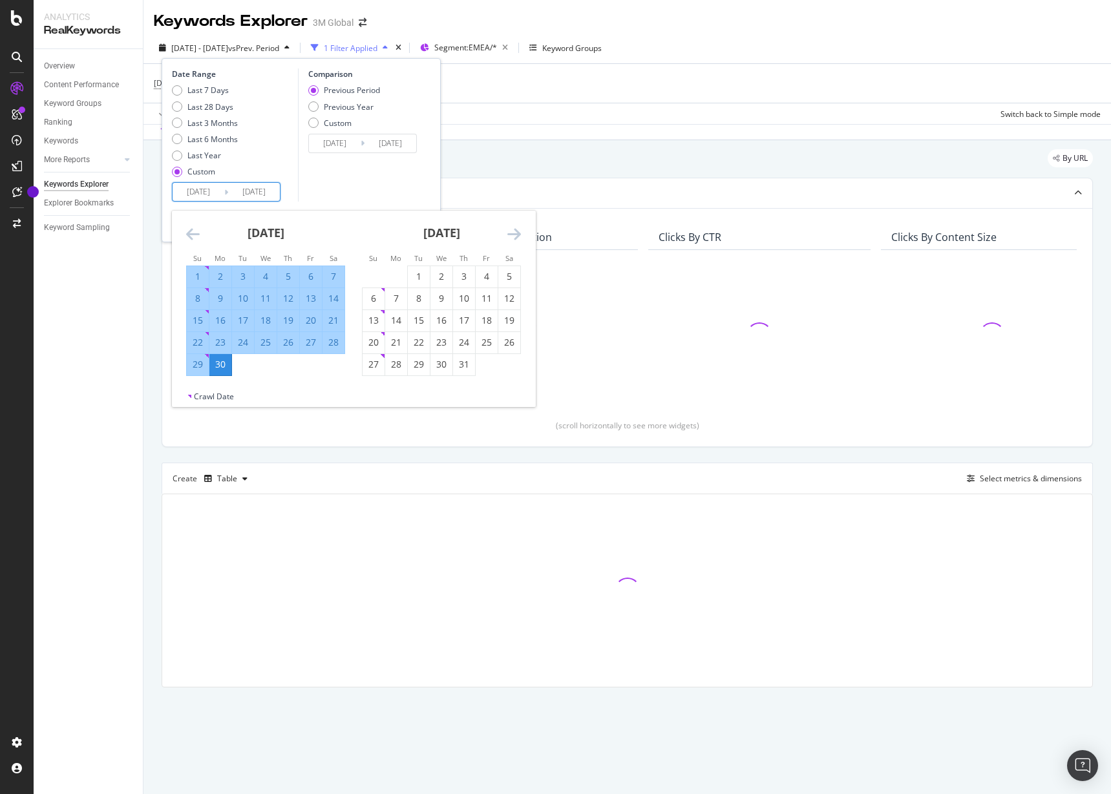
click at [263, 191] on input "2025/06/30" at bounding box center [254, 192] width 52 height 18
type input "2025/06/30"
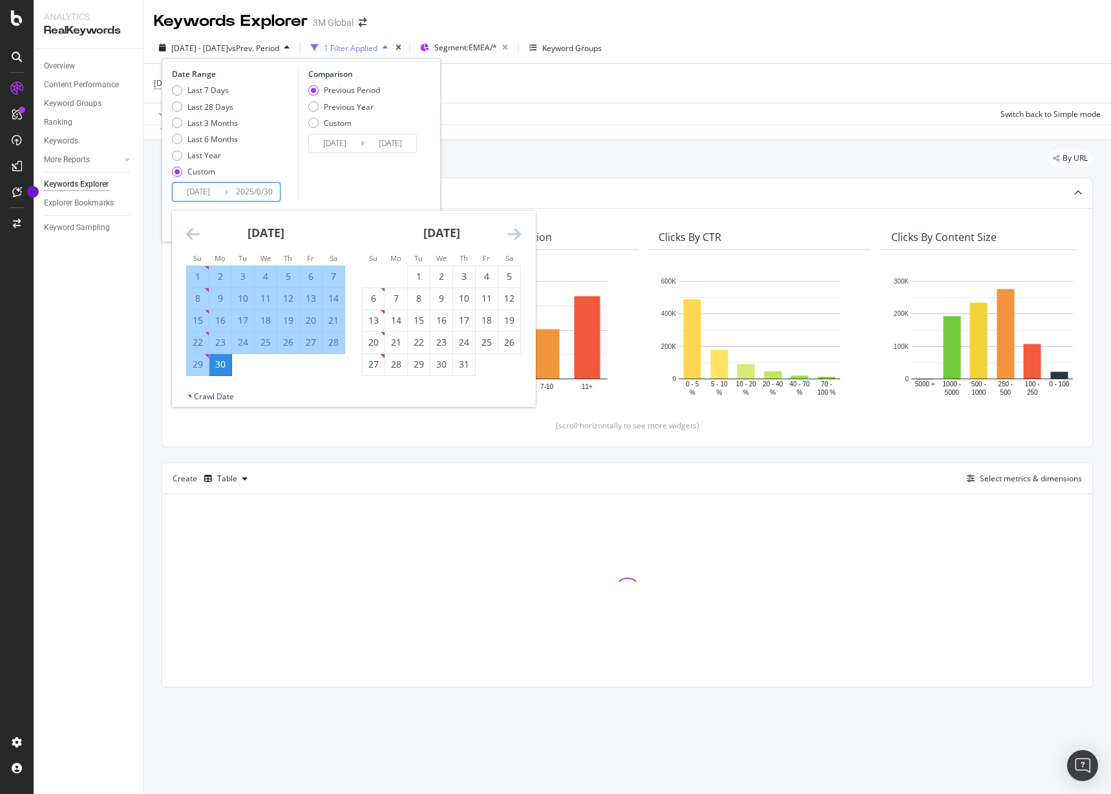
type input "2024/06/03"
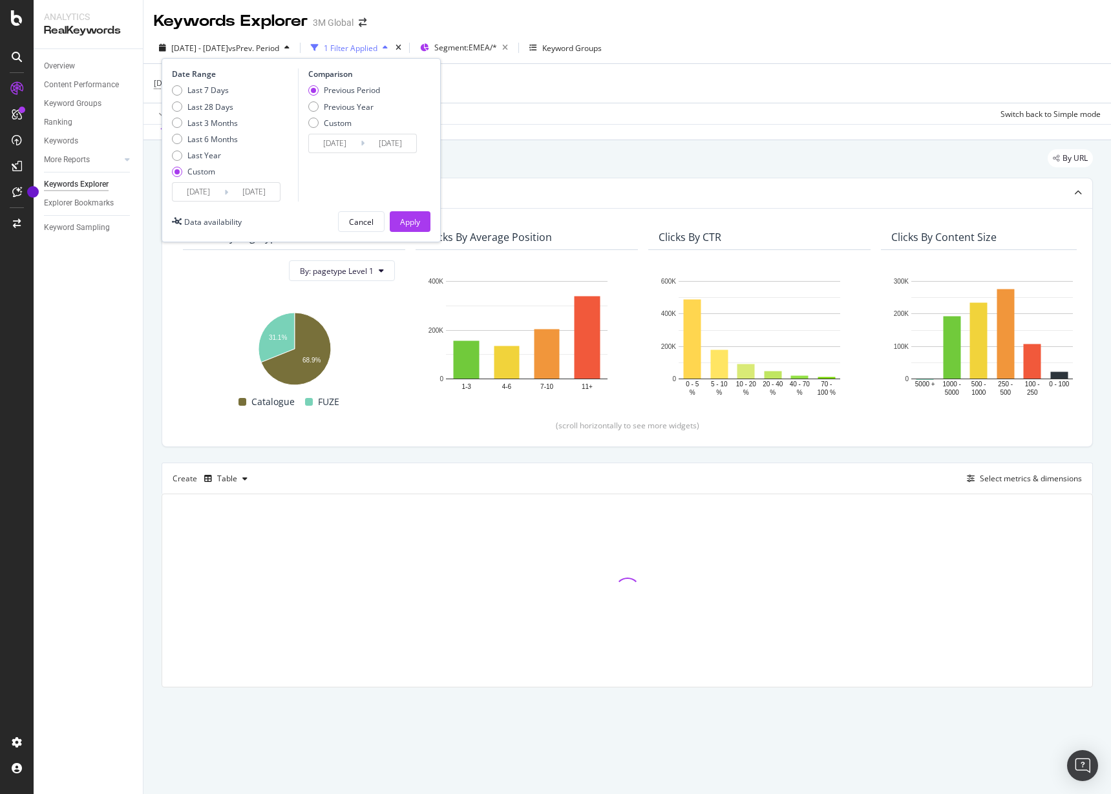
type input "2025/07/31"
type input "2024/06/02"
type input "2025/07/31"
click at [329, 184] on div "Comparison Previous Period Previous Year Custom 2024/06/02 Navigate forward to …" at bounding box center [359, 134] width 123 height 133
click at [313, 105] on div "Previous Year" at bounding box center [313, 106] width 10 height 10
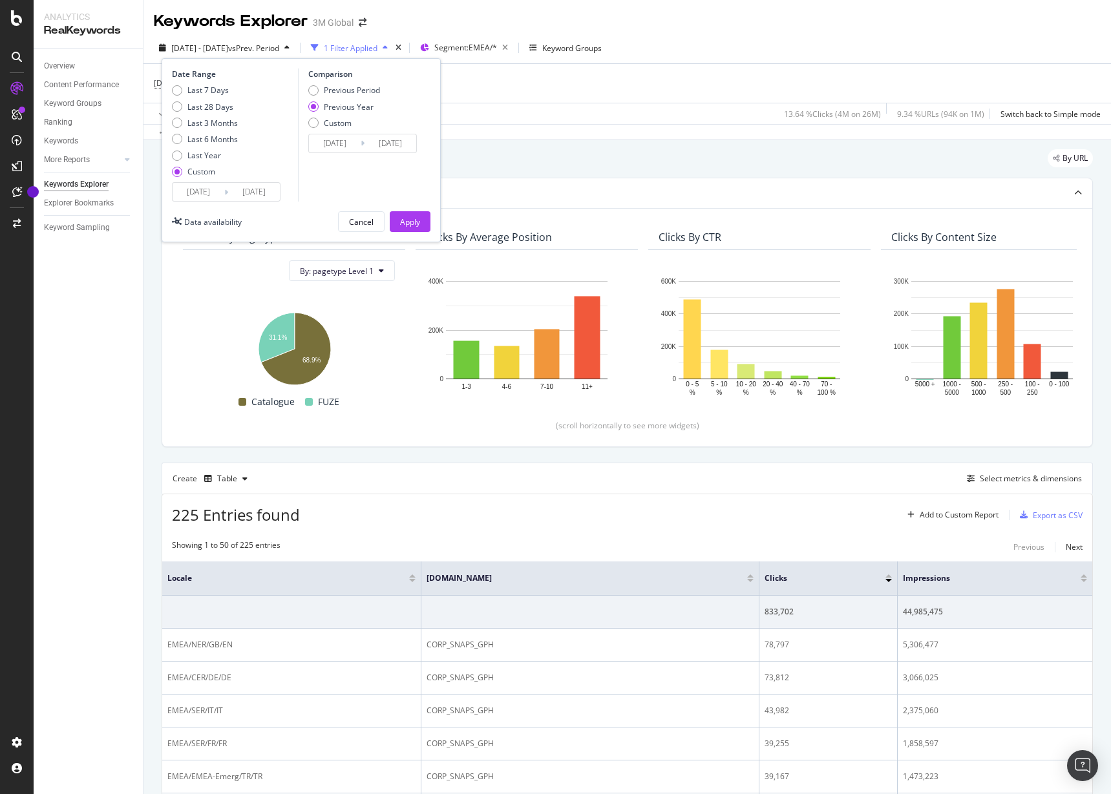
type input "2024/01/03"
type input "2024/08/01"
click at [310, 87] on div "Previous Period" at bounding box center [313, 90] width 10 height 10
type input "2024/06/02"
type input "2024/12/31"
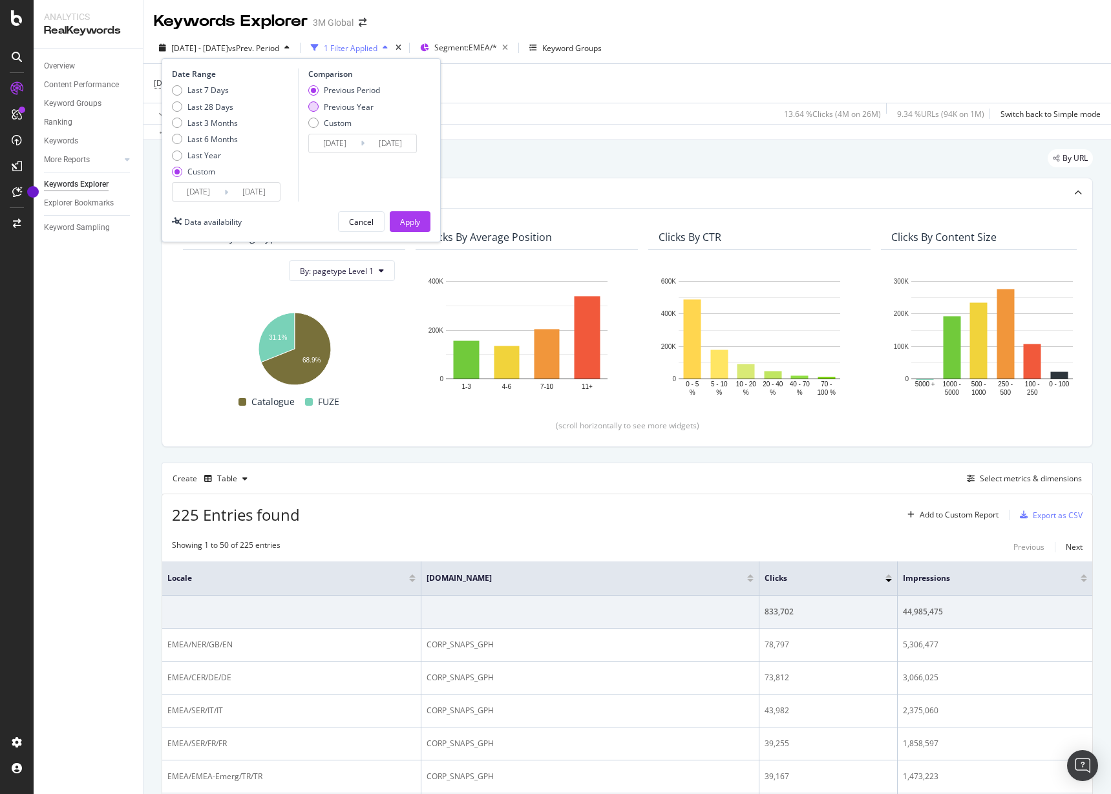
click at [313, 107] on div "Previous Year" at bounding box center [313, 106] width 10 height 10
type input "2024/01/03"
type input "2024/08/01"
click at [409, 218] on div "Apply" at bounding box center [410, 221] width 20 height 11
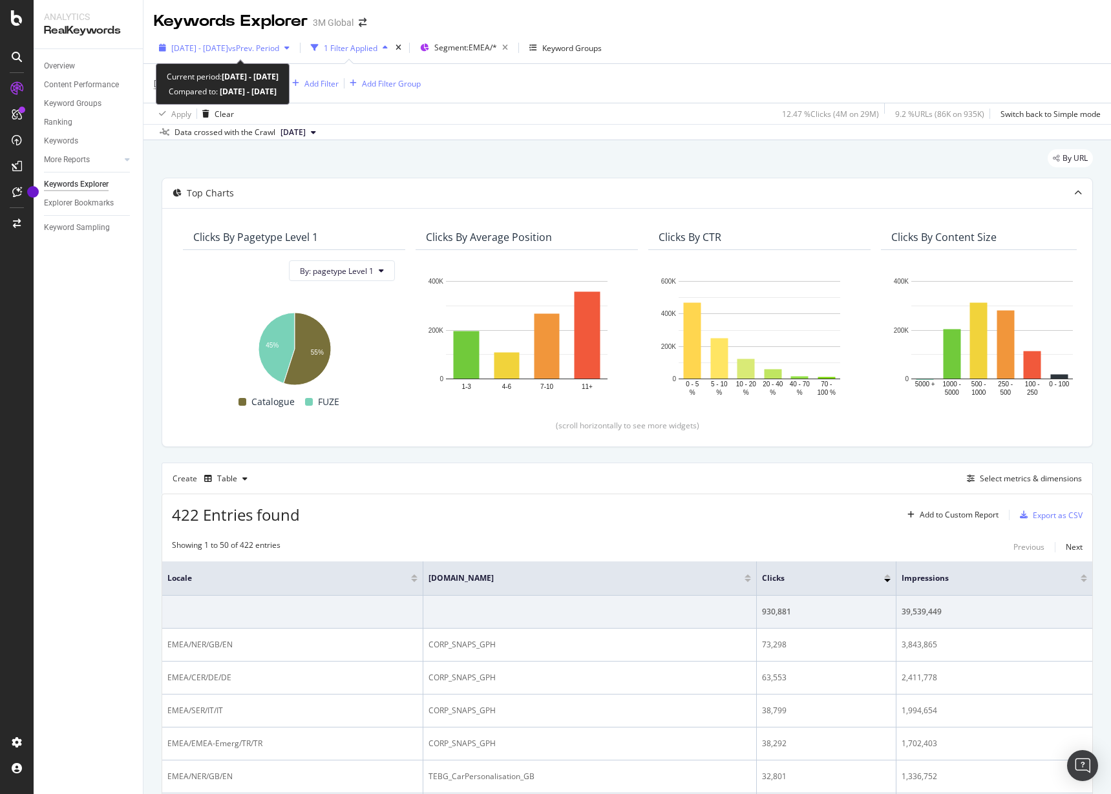
click at [279, 47] on span "vs Prev. Period" at bounding box center [253, 48] width 51 height 11
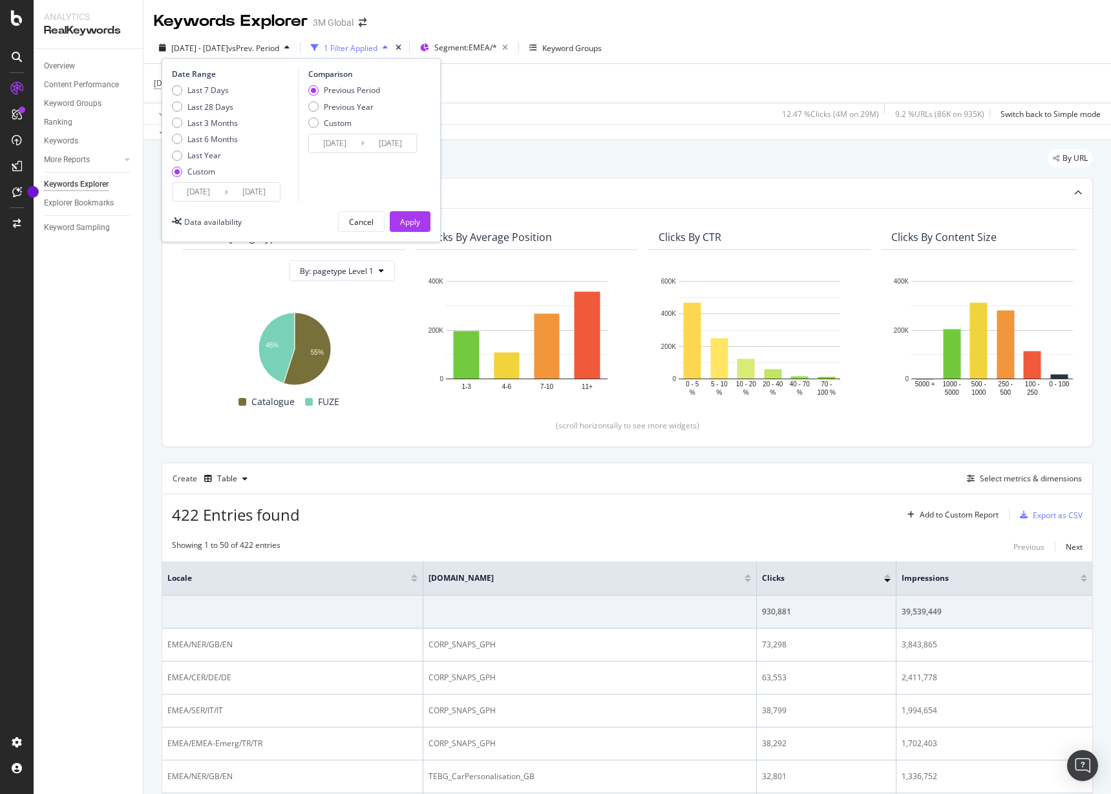
click at [532, 82] on div "[DOMAIN_NAME] = ^Transport.*$ Add Filter Add Filter Group" at bounding box center [627, 83] width 947 height 39
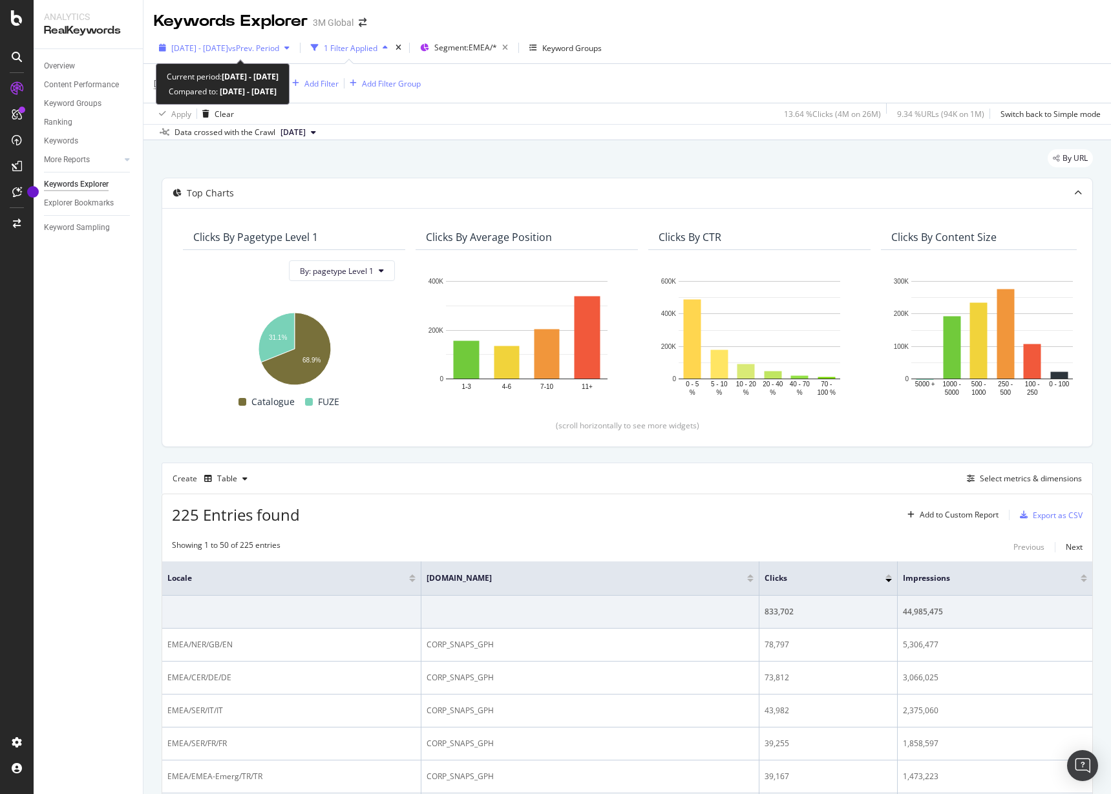
click at [279, 52] on span "vs Prev. Period" at bounding box center [253, 48] width 51 height 11
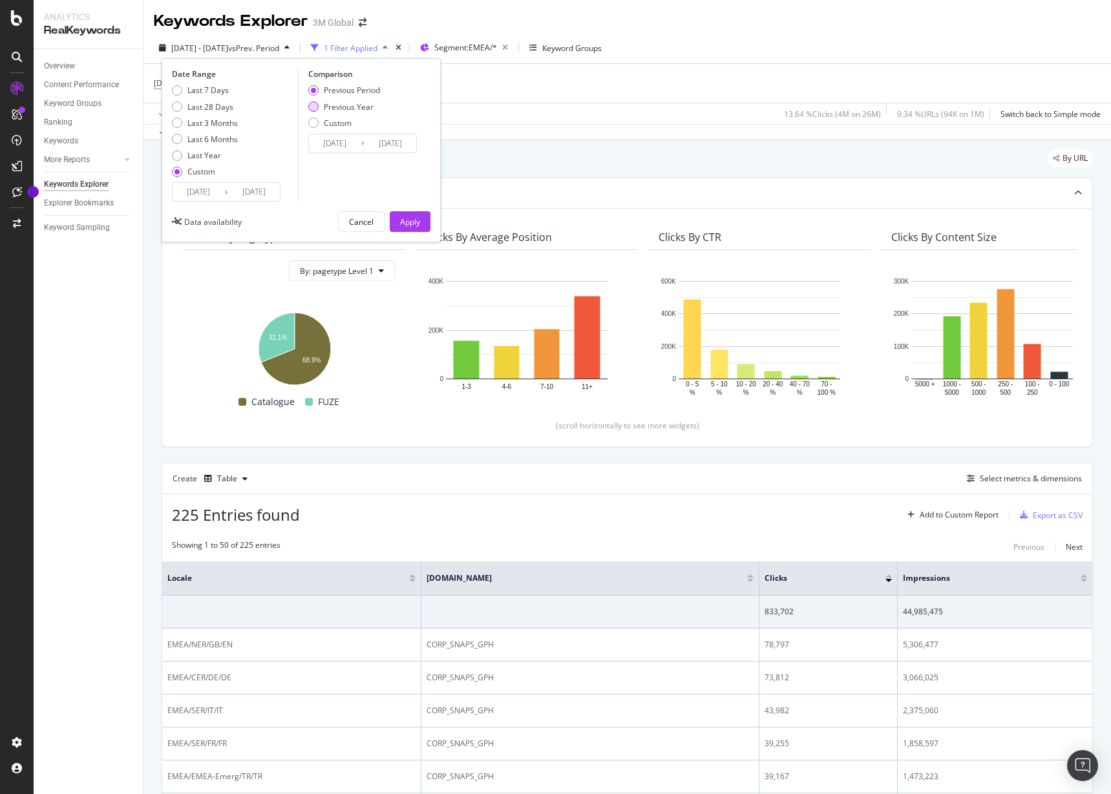
click at [314, 109] on div "Previous Year" at bounding box center [313, 106] width 10 height 10
type input "2024/01/03"
type input "2024/07/01"
click at [406, 220] on div "Apply" at bounding box center [410, 221] width 20 height 11
